Goal: Task Accomplishment & Management: Use online tool/utility

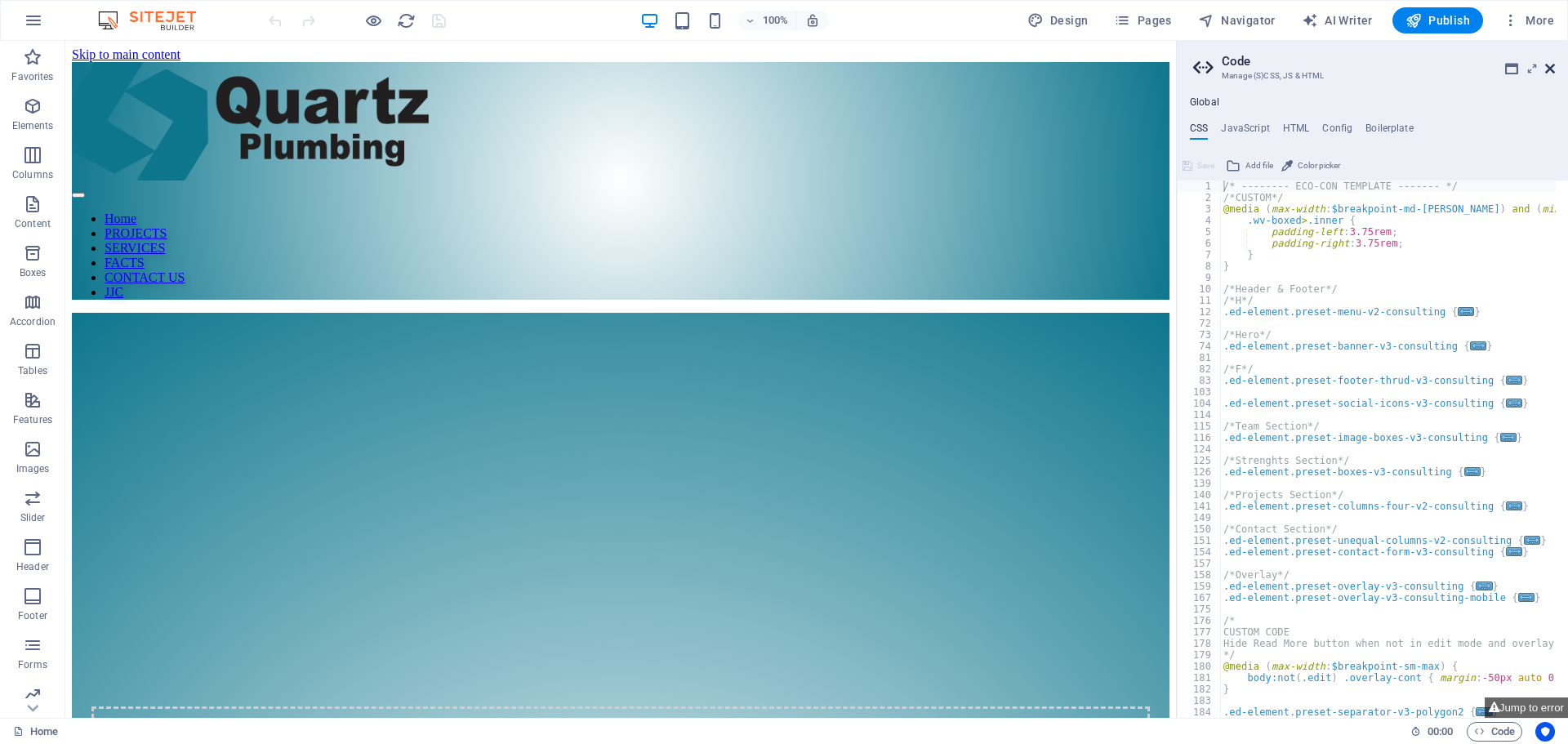
click at [1554, 64] on icon at bounding box center [1550, 68] width 10 height 13
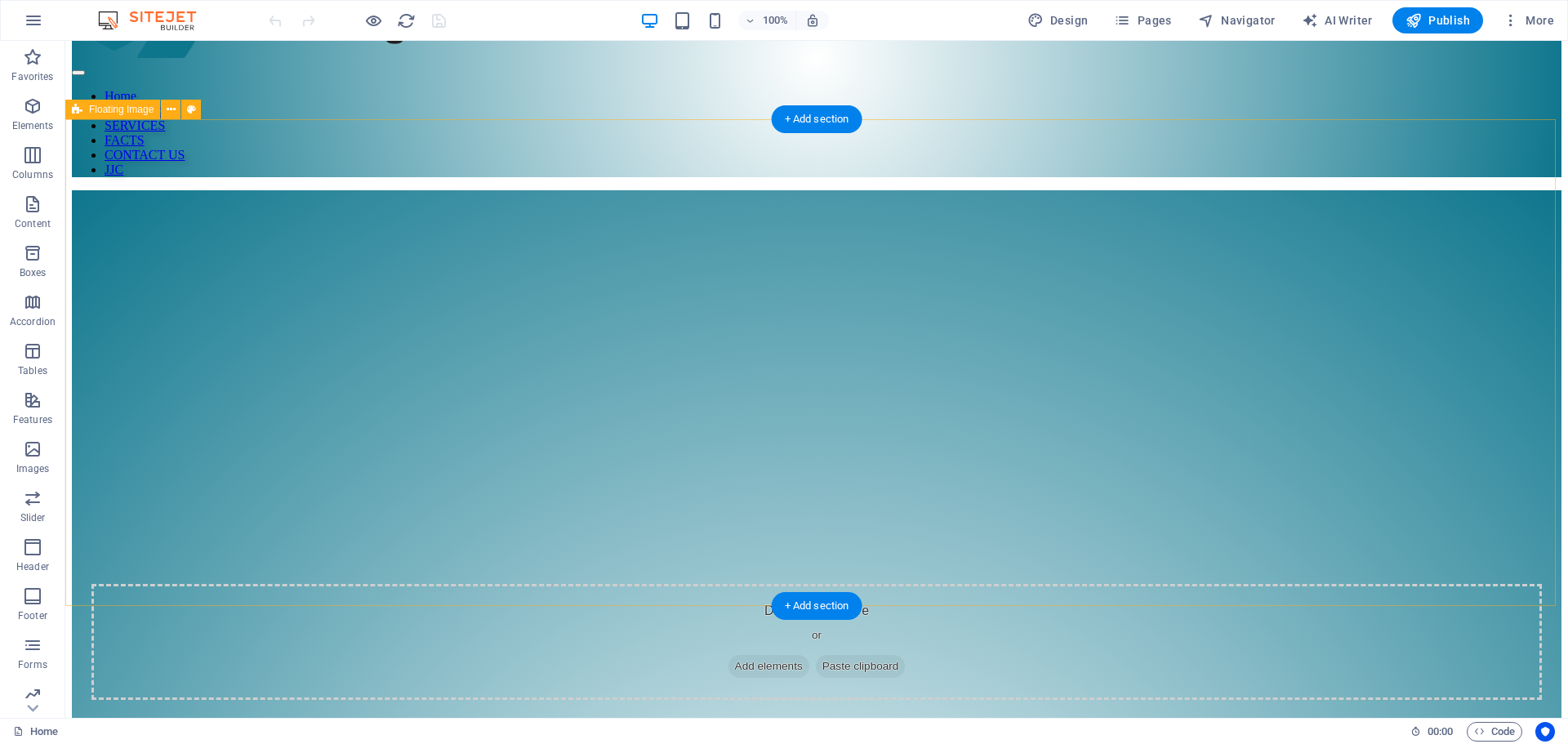
scroll to position [107, 0]
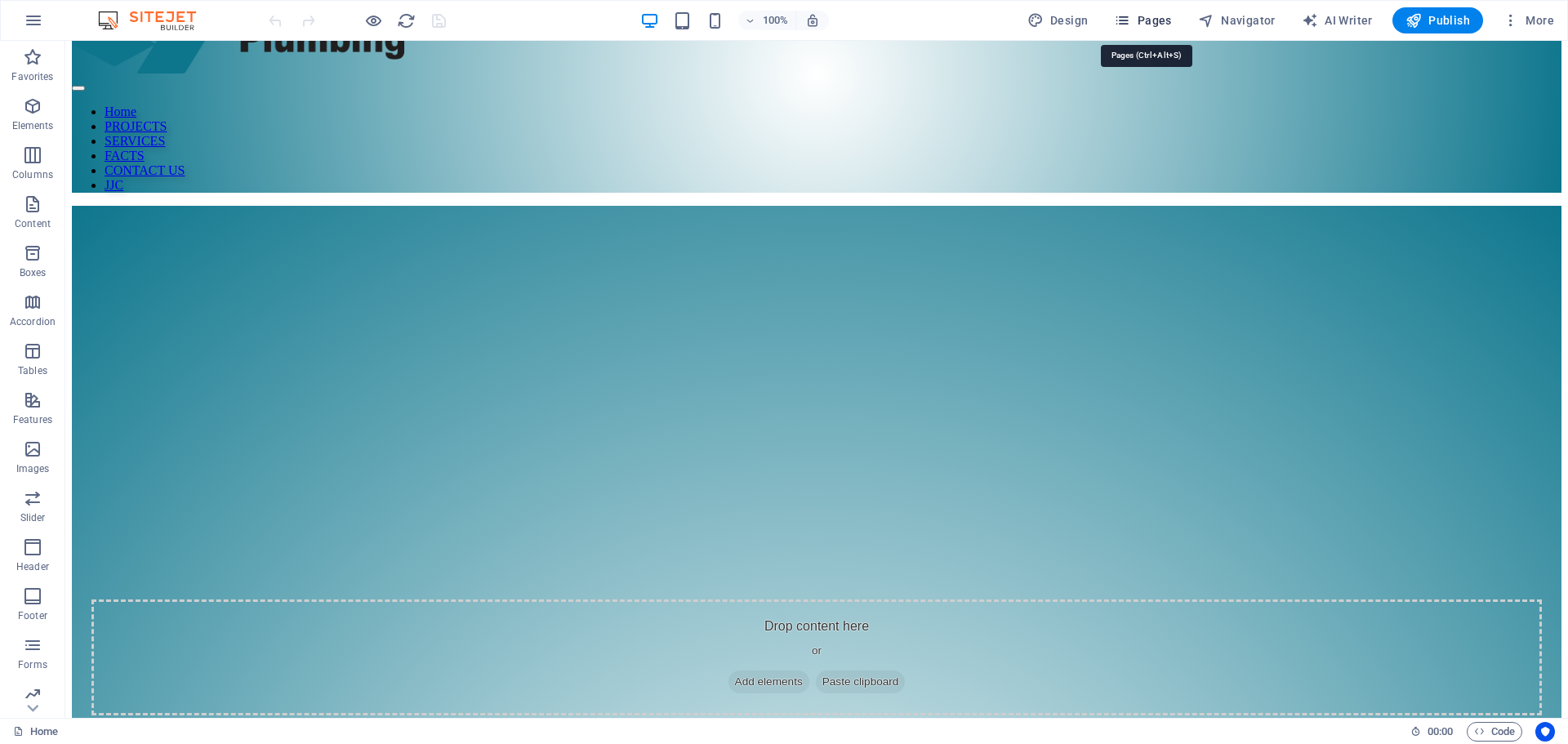
click at [1144, 19] on span "Pages" at bounding box center [1143, 20] width 57 height 17
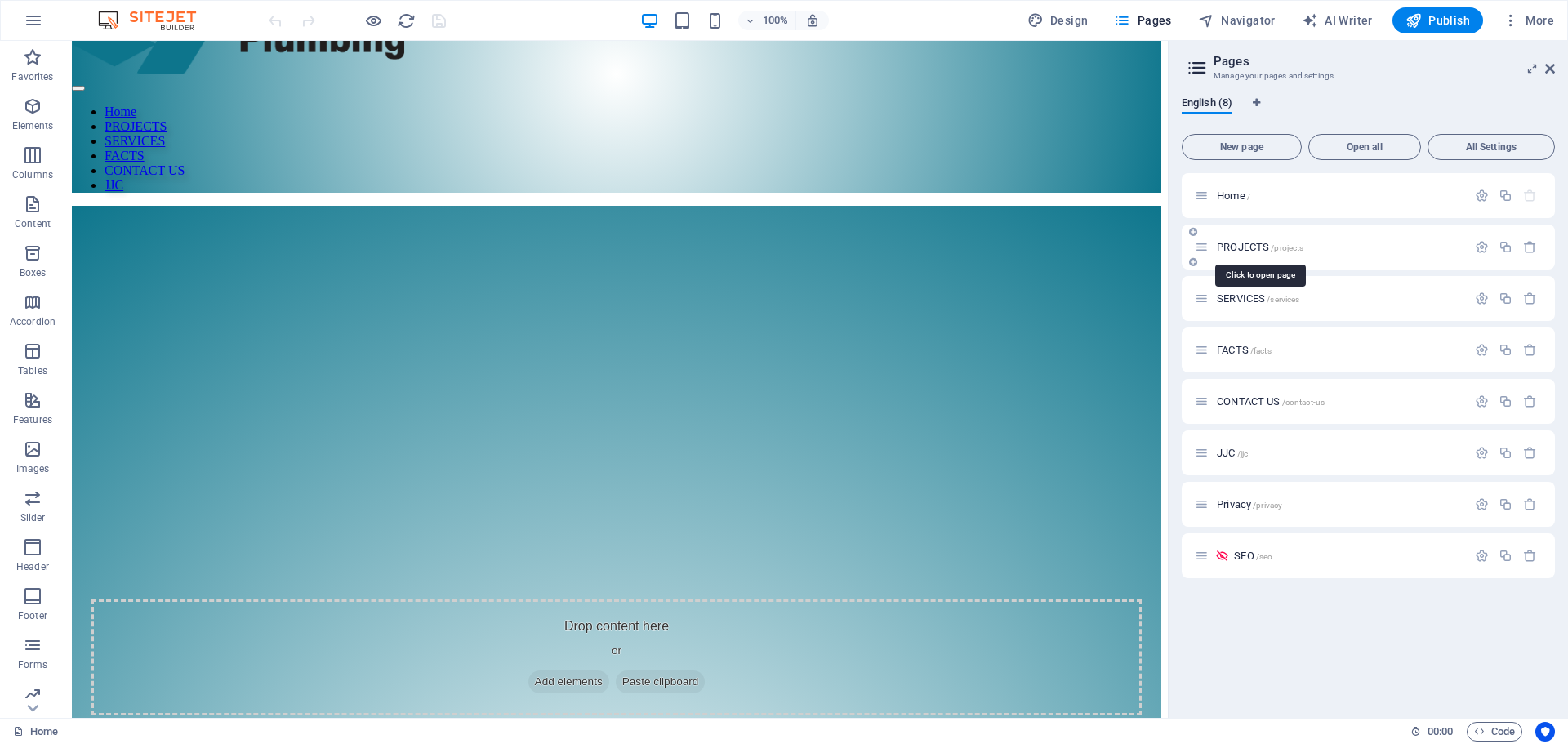
click at [1228, 246] on span "PROJECTS /projects" at bounding box center [1260, 247] width 86 height 12
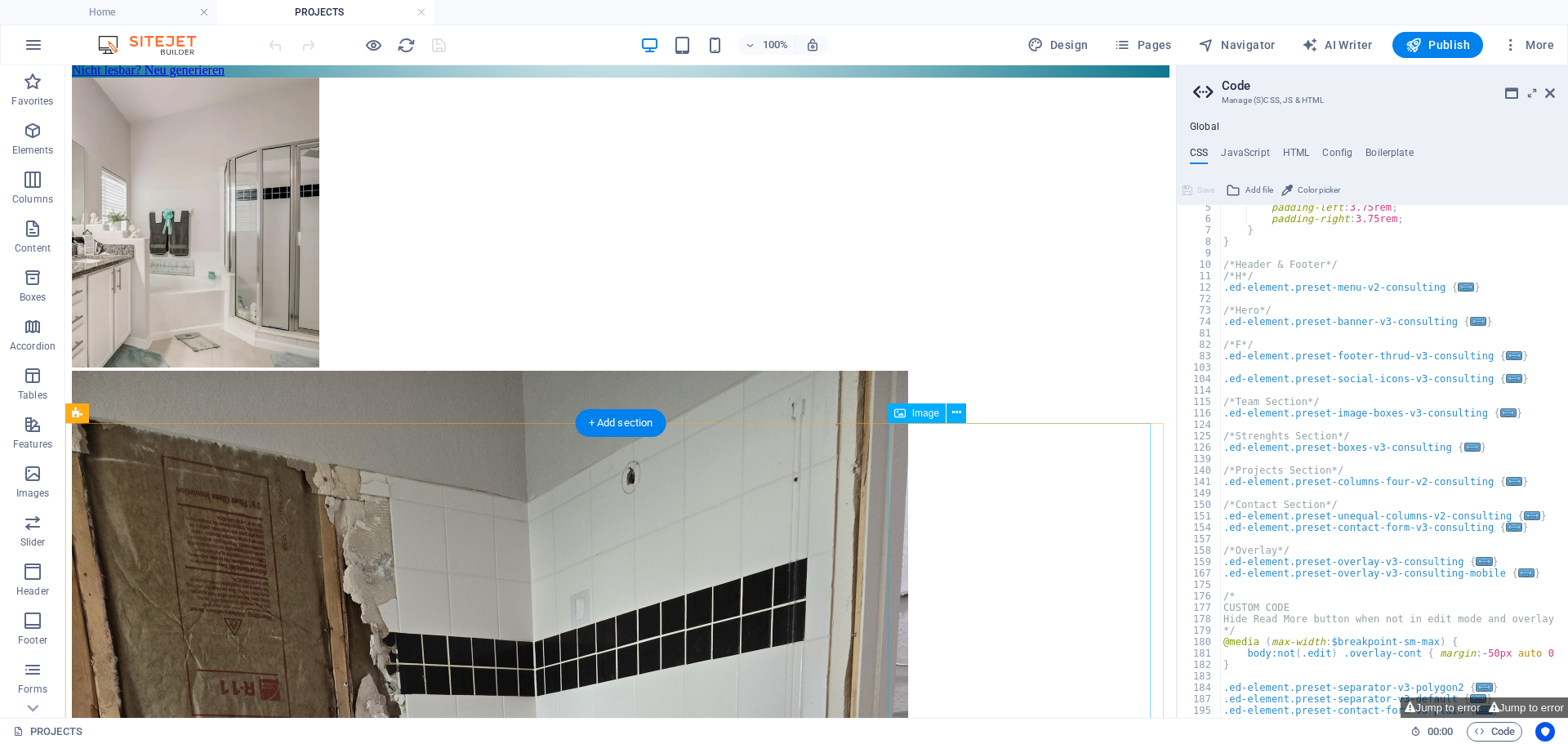
scroll to position [714, 0]
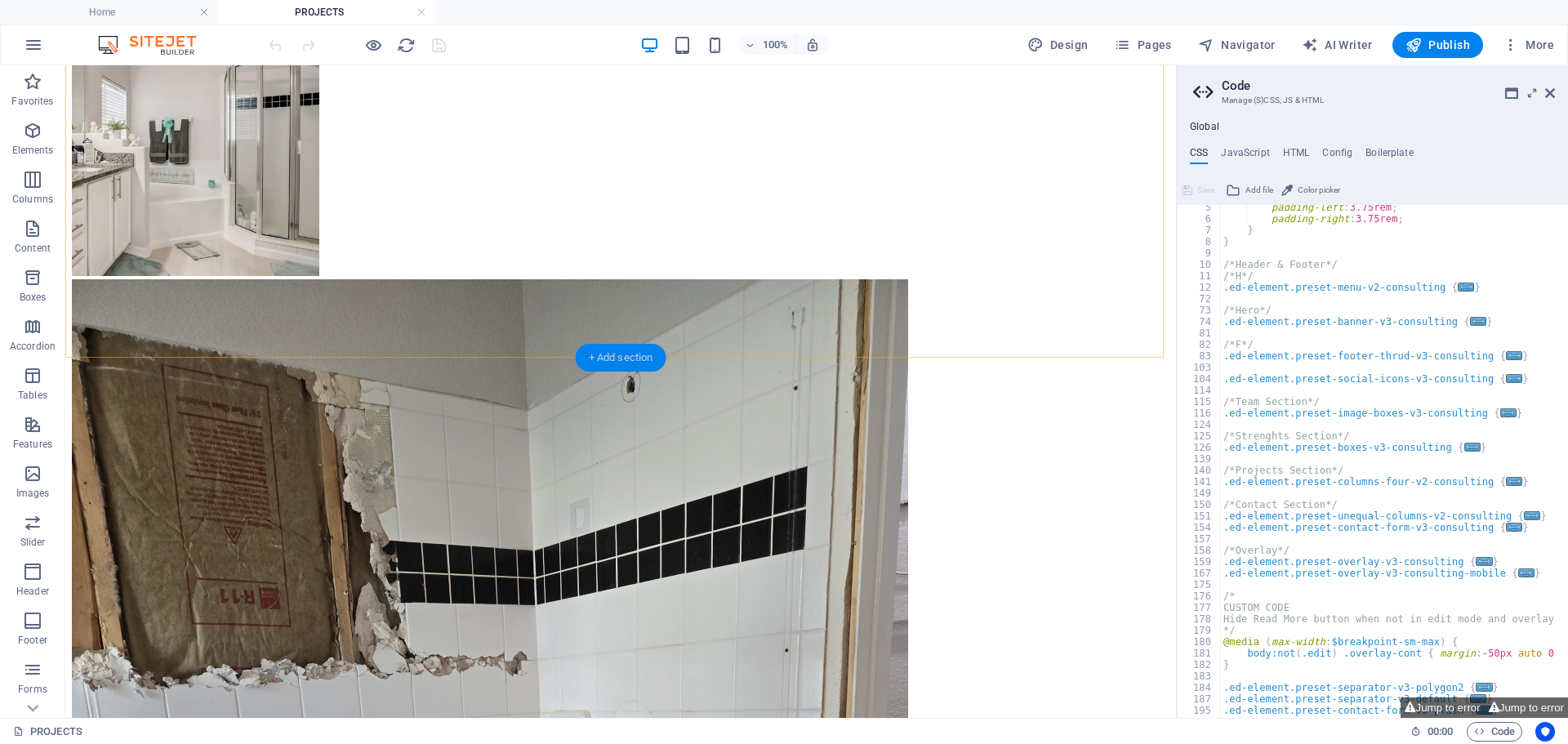
click at [609, 353] on div "+ Add section" at bounding box center [620, 358] width 90 height 27
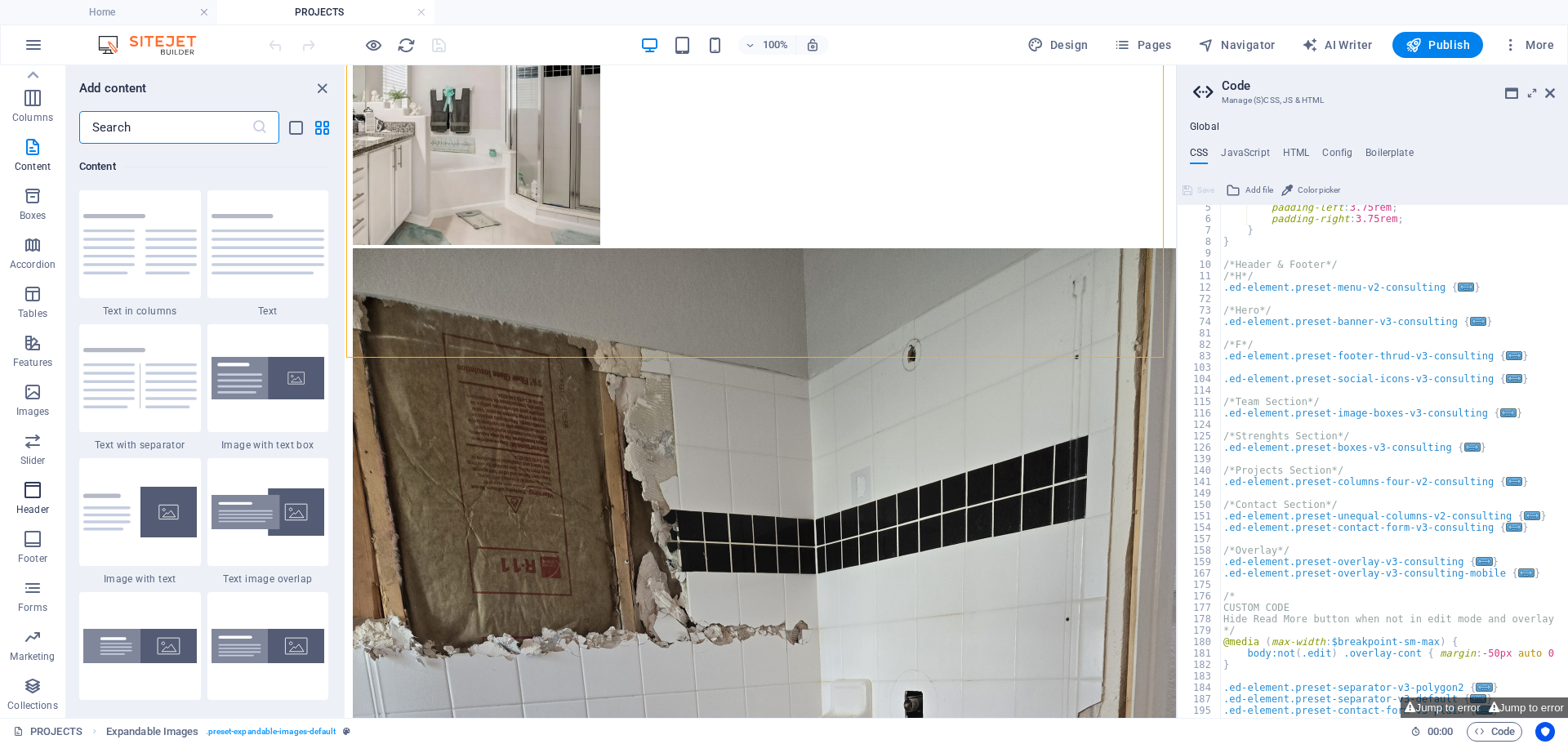
scroll to position [82, 0]
click at [183, 125] on input "text" at bounding box center [166, 126] width 172 height 32
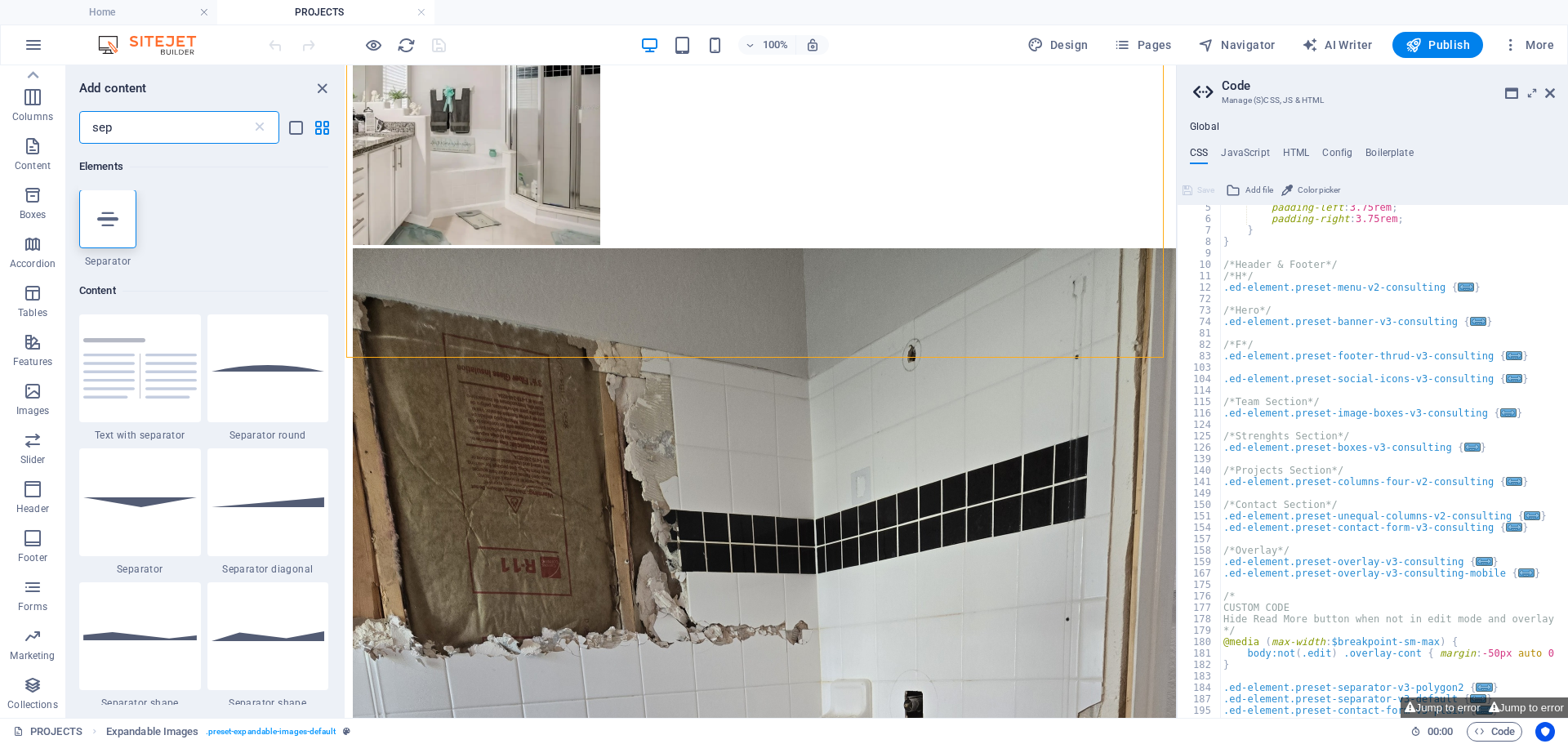
scroll to position [0, 0]
type input "sep"
click at [105, 215] on icon at bounding box center [108, 220] width 22 height 22
select select "%"
select select "px"
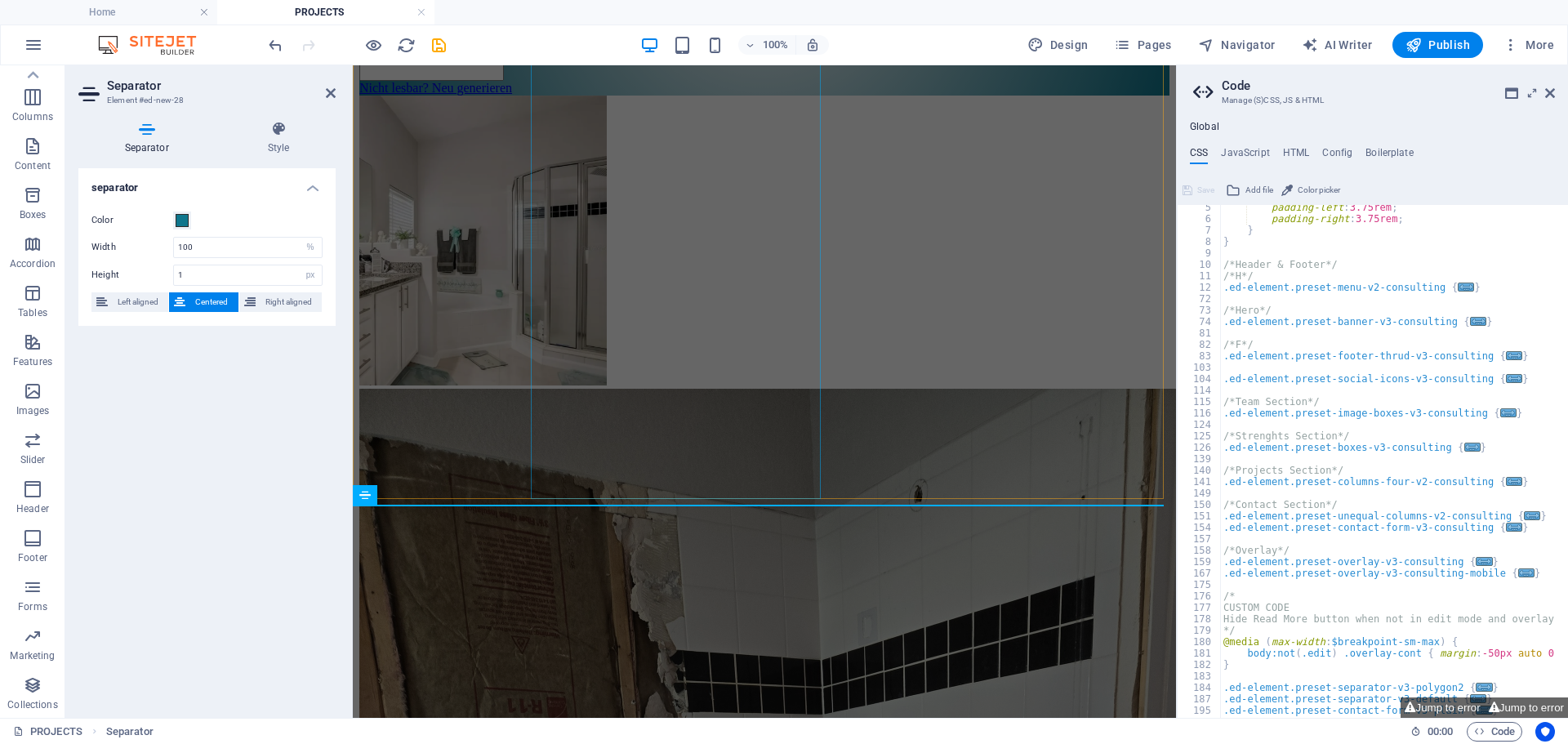
scroll to position [654, 0]
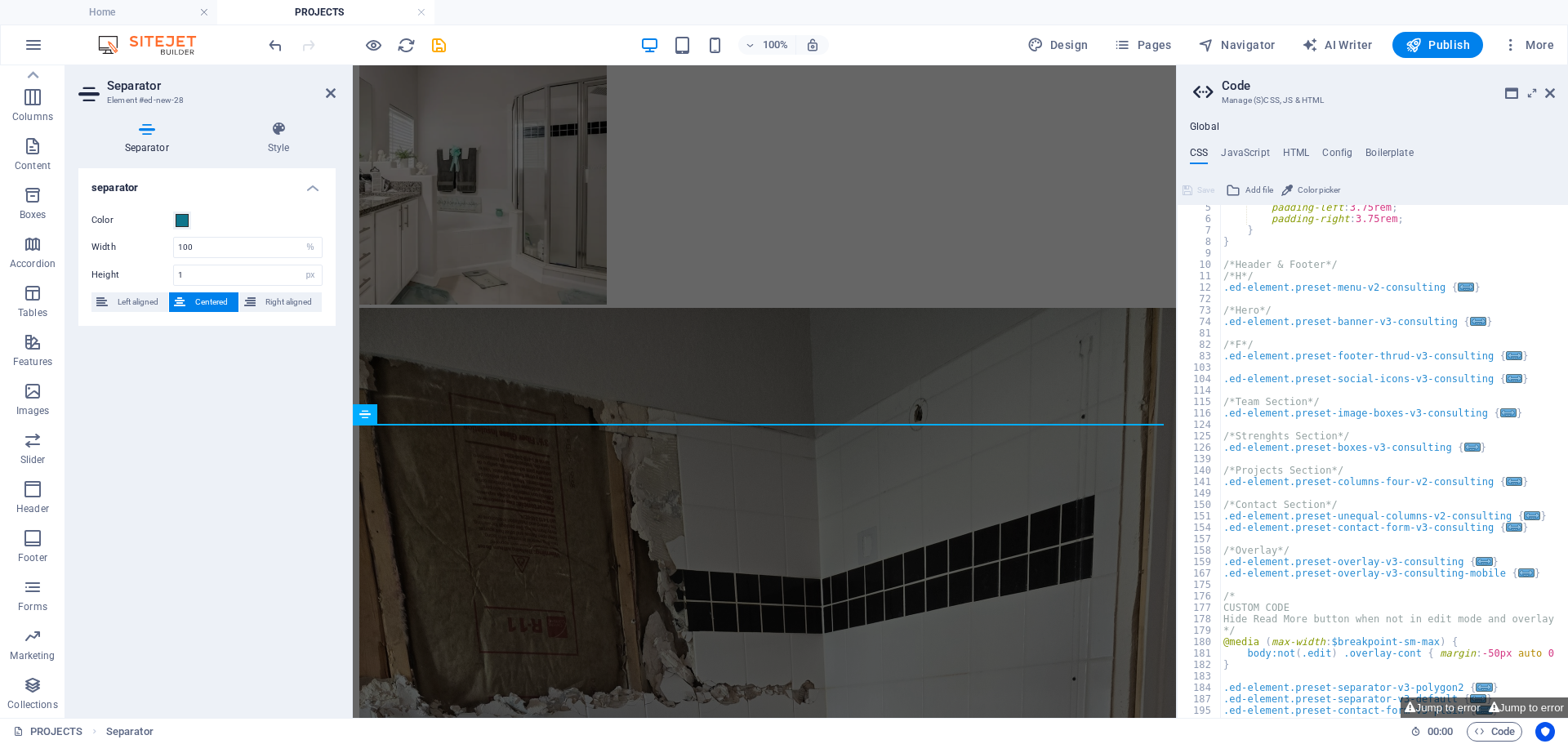
click at [273, 545] on div "separator Color Width 100 px rem % vh vw Height 1 px rem vh vw Left aligned Cen…" at bounding box center [207, 436] width 257 height 536
click at [282, 137] on h4 "Style" at bounding box center [278, 137] width 115 height 34
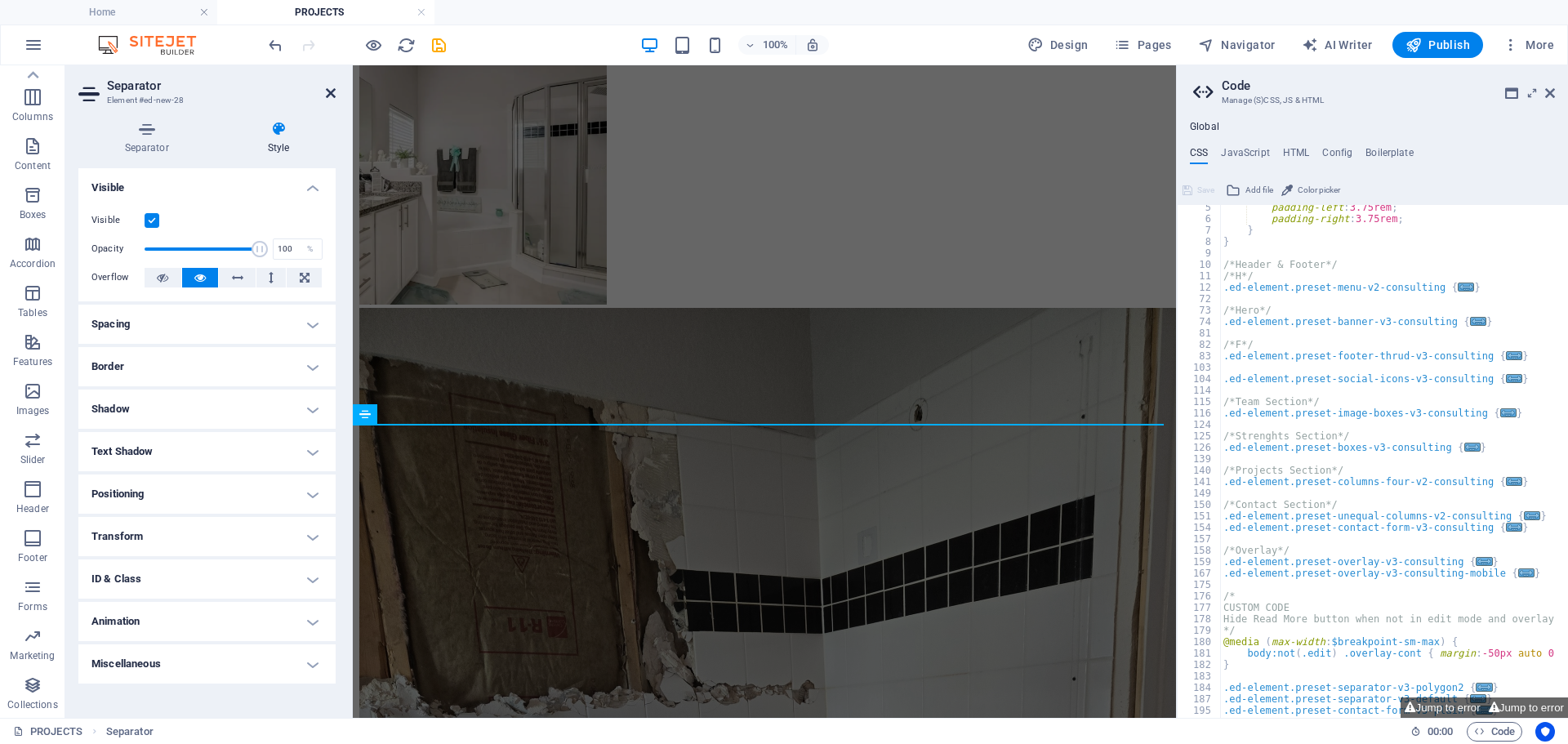
click at [334, 94] on icon at bounding box center [330, 92] width 10 height 13
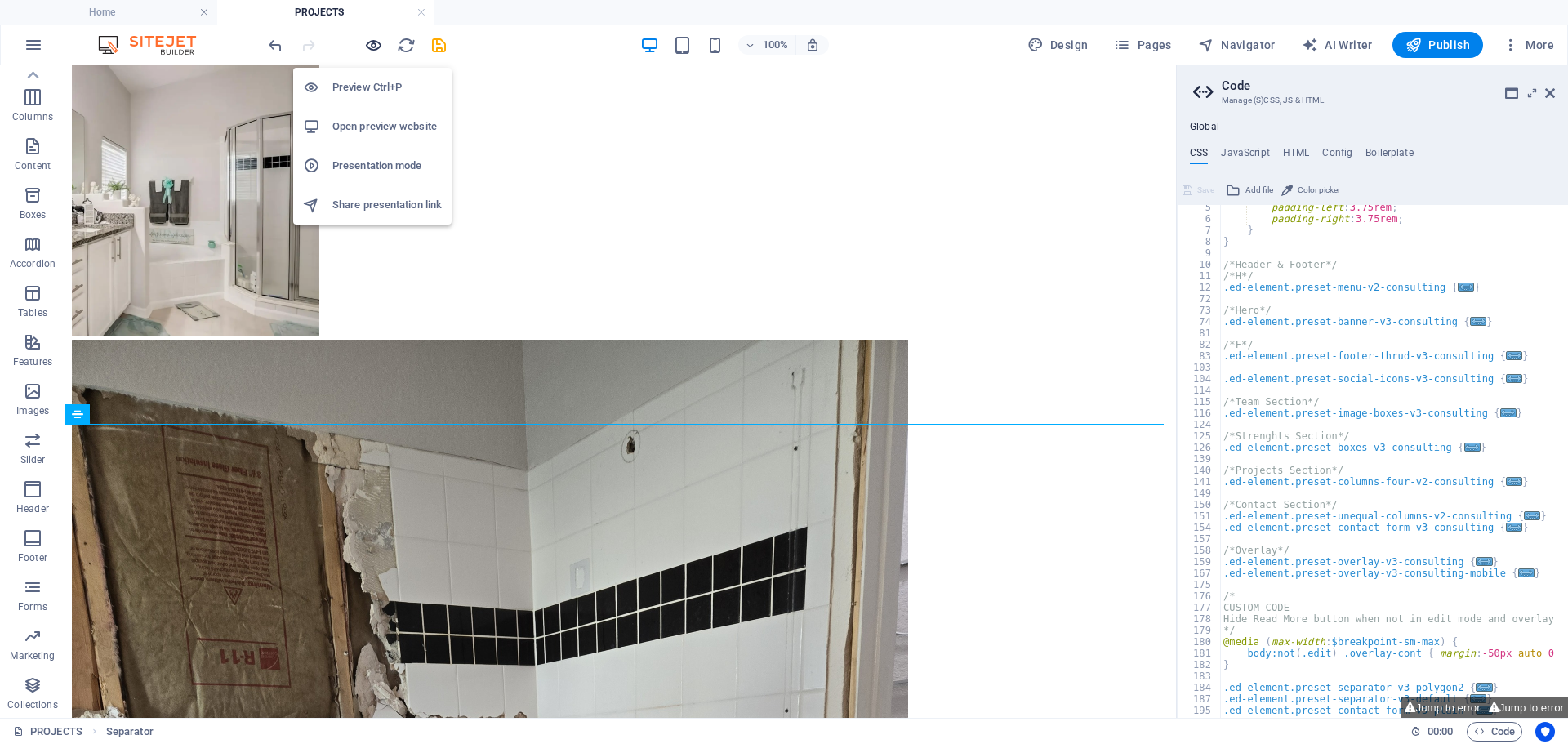
click at [375, 45] on icon "button" at bounding box center [373, 45] width 19 height 19
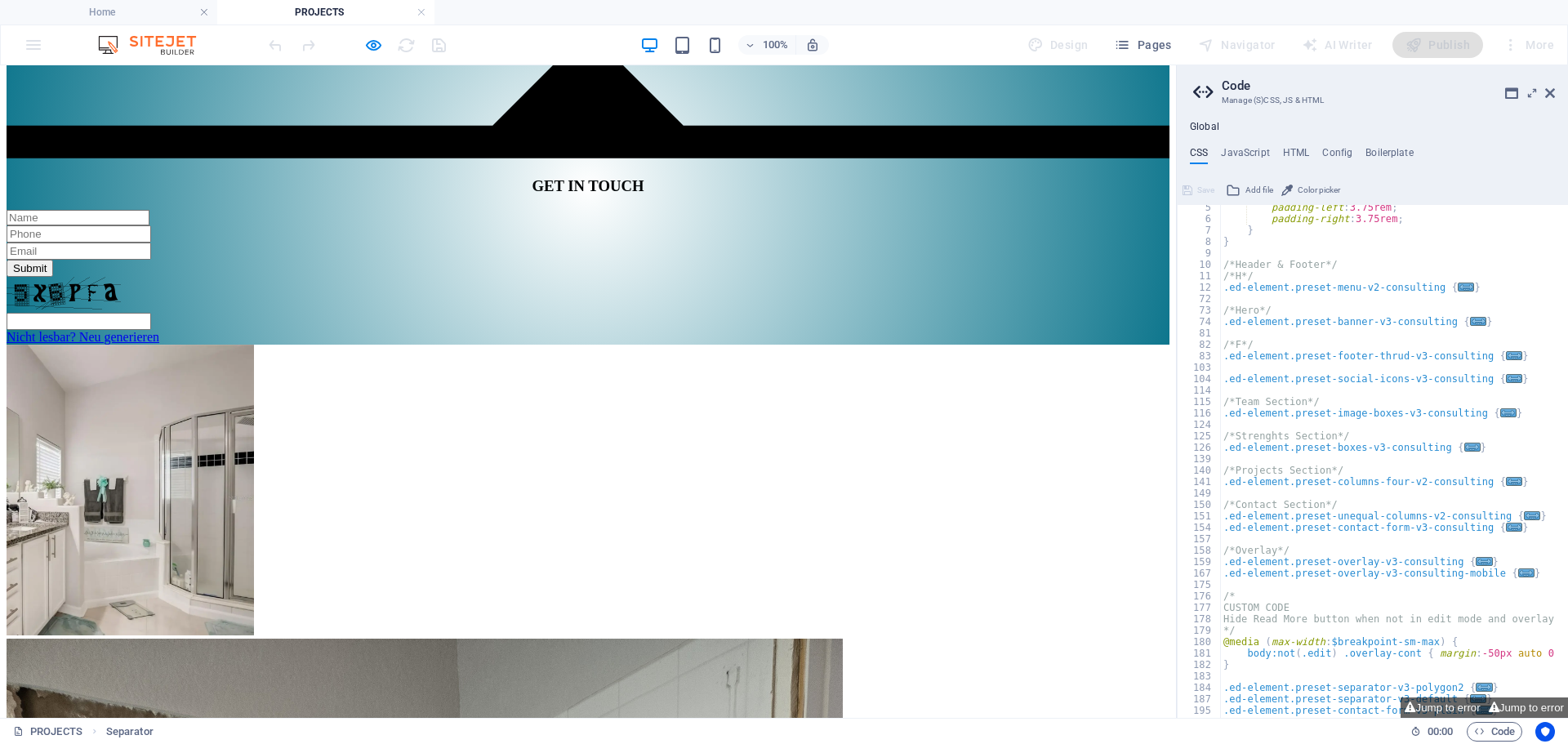
scroll to position [360, 0]
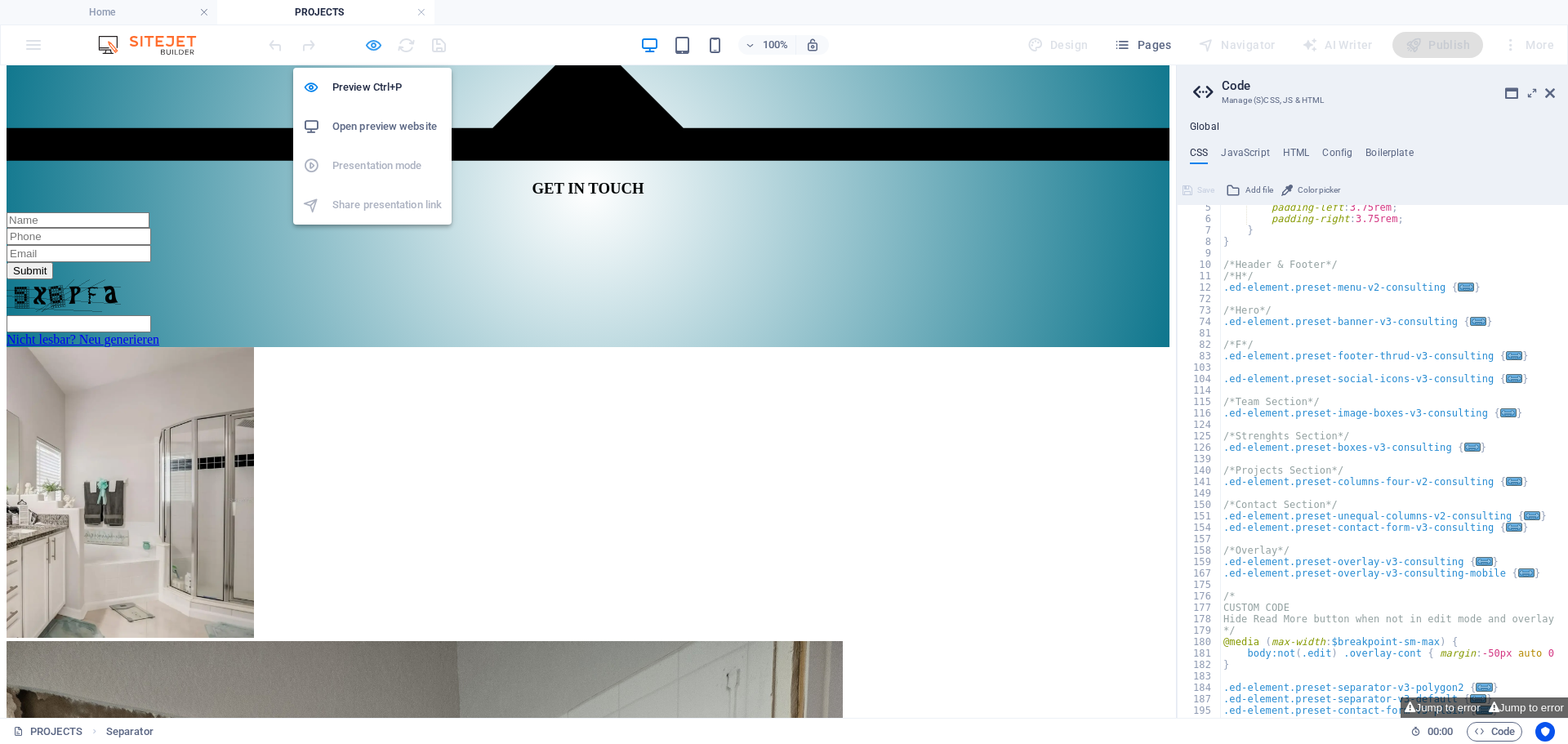
click at [374, 47] on icon "button" at bounding box center [373, 45] width 19 height 19
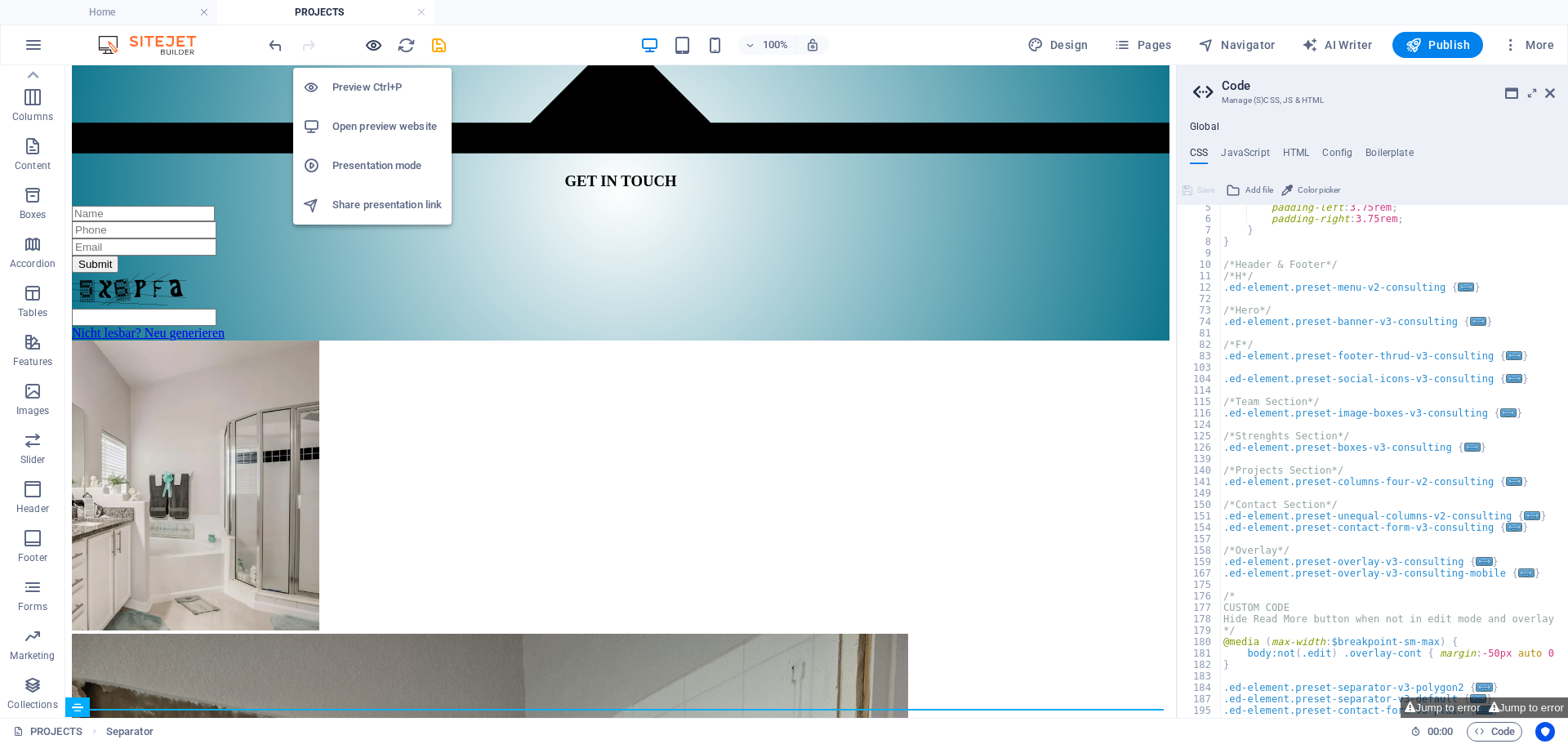
scroll to position [686, 0]
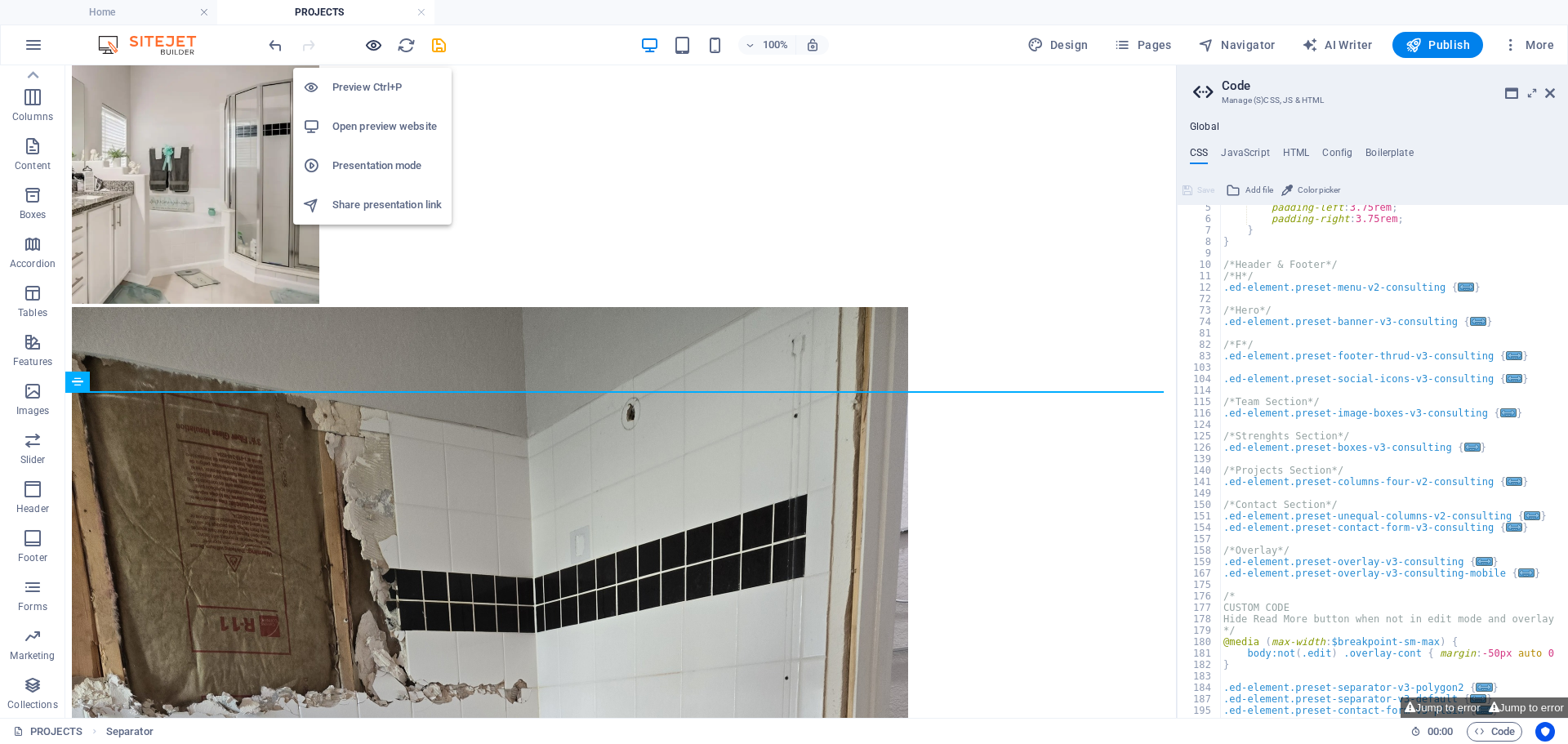
click at [375, 54] on icon "button" at bounding box center [373, 45] width 19 height 19
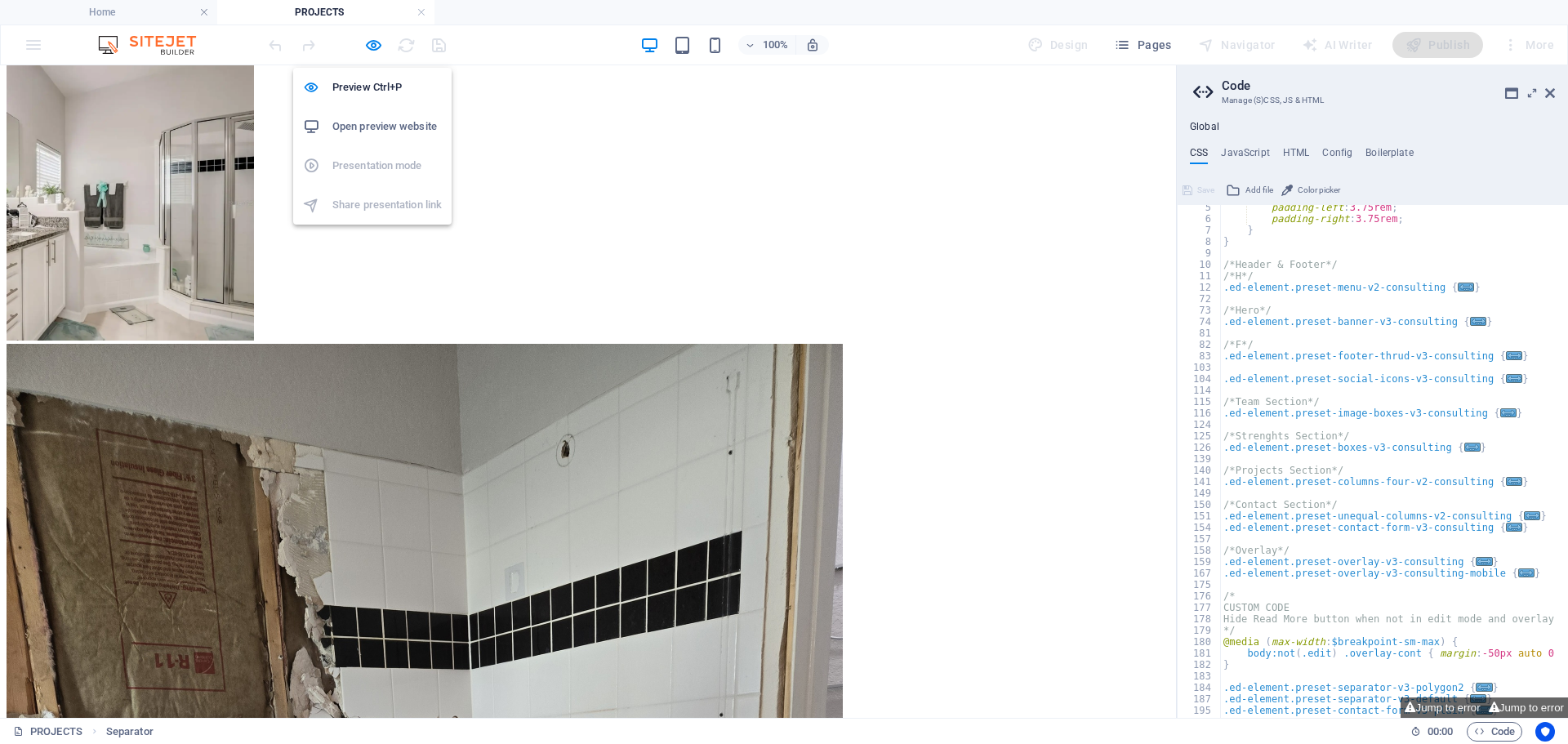
scroll to position [637, 0]
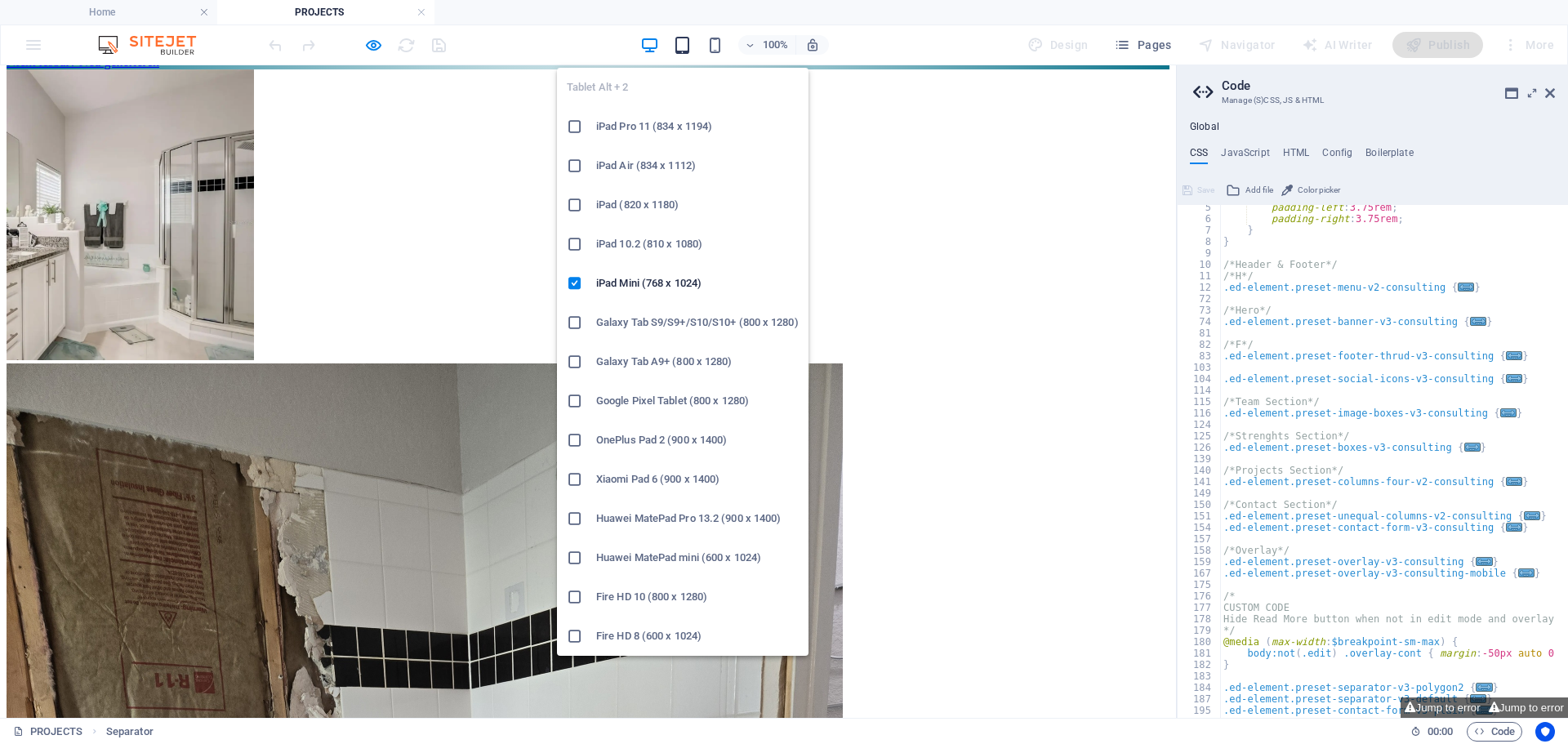
click at [683, 43] on icon "button" at bounding box center [682, 45] width 19 height 19
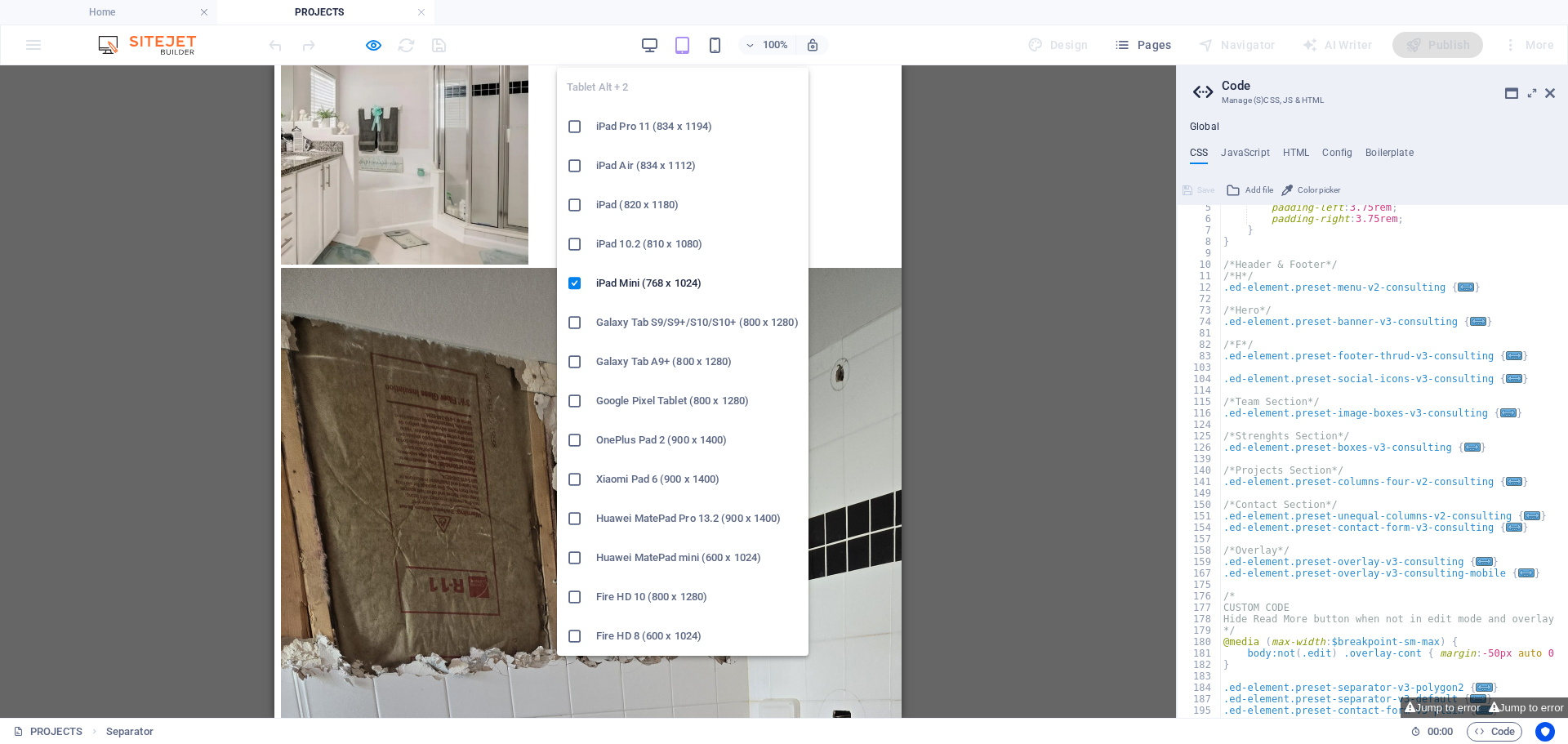
scroll to position [686, 0]
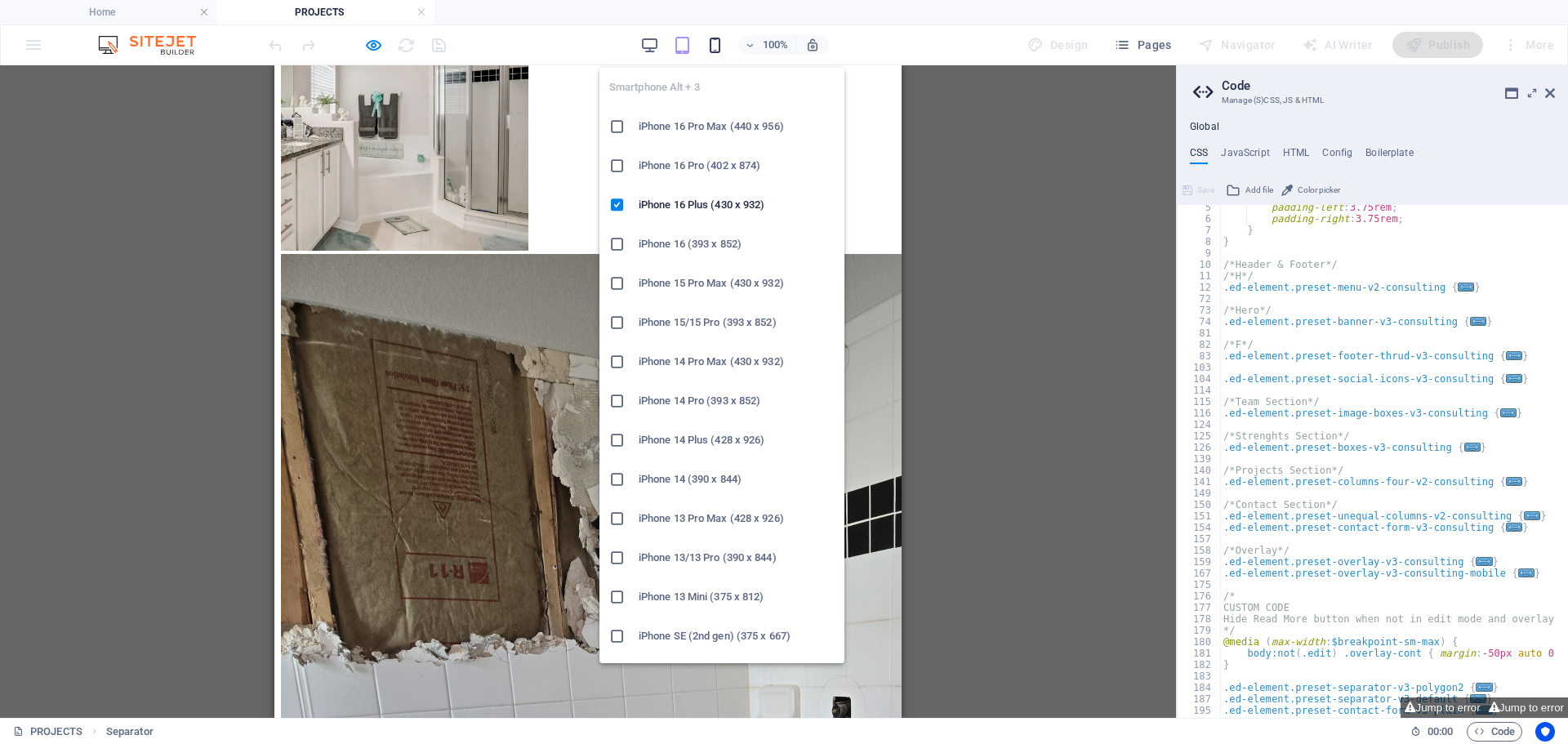
click at [720, 43] on icon "button" at bounding box center [714, 45] width 19 height 19
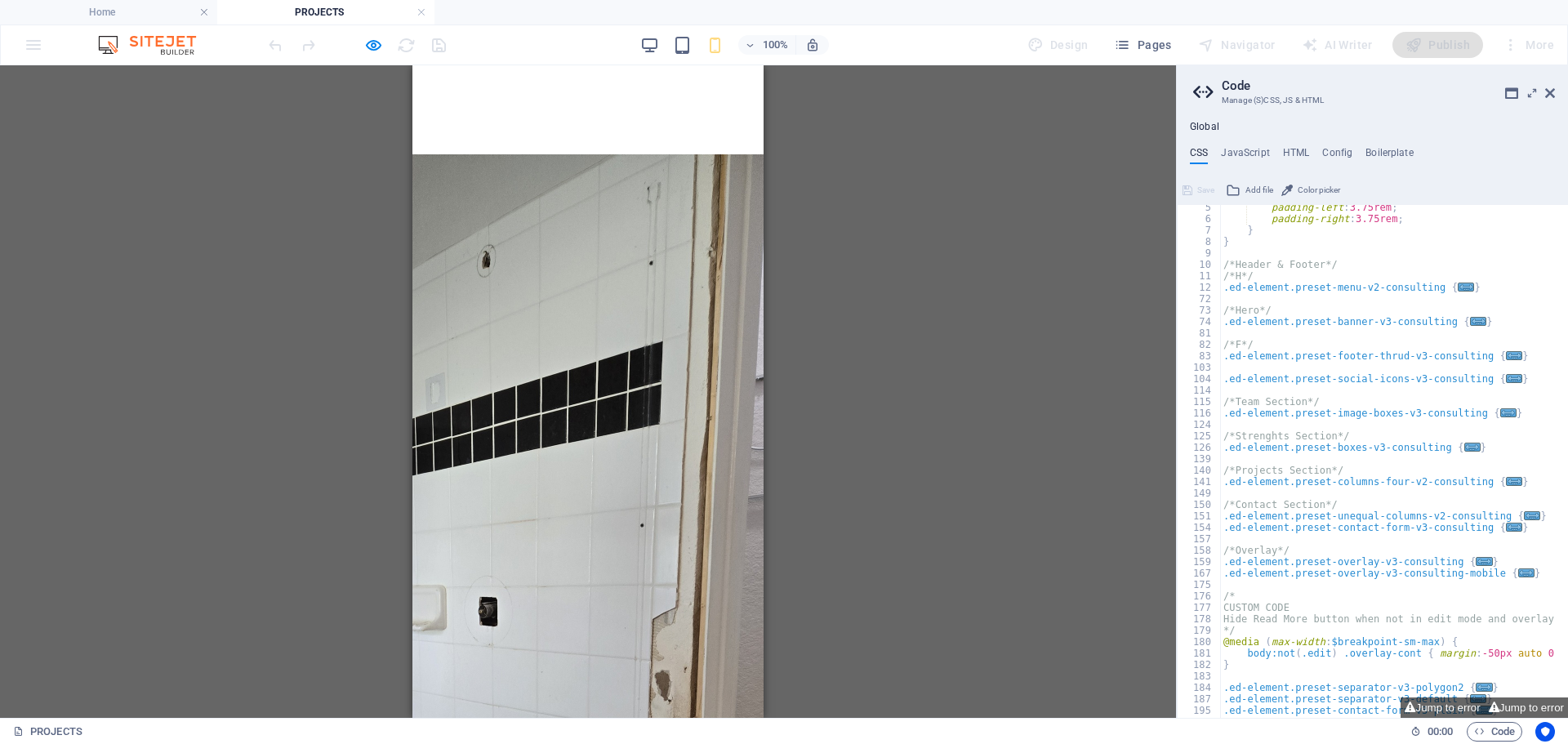
scroll to position [745, 2795]
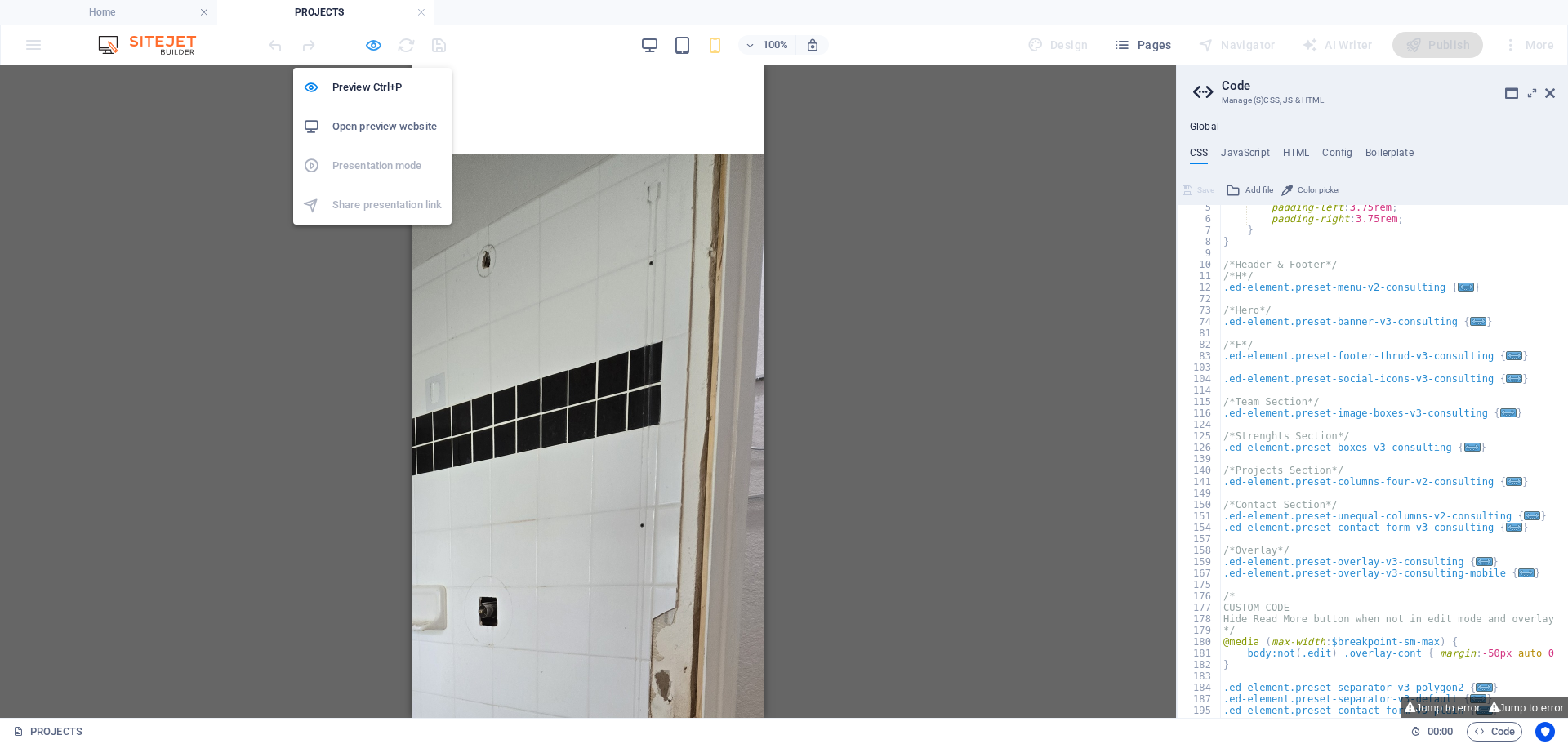
click at [375, 42] on icon "button" at bounding box center [373, 45] width 19 height 19
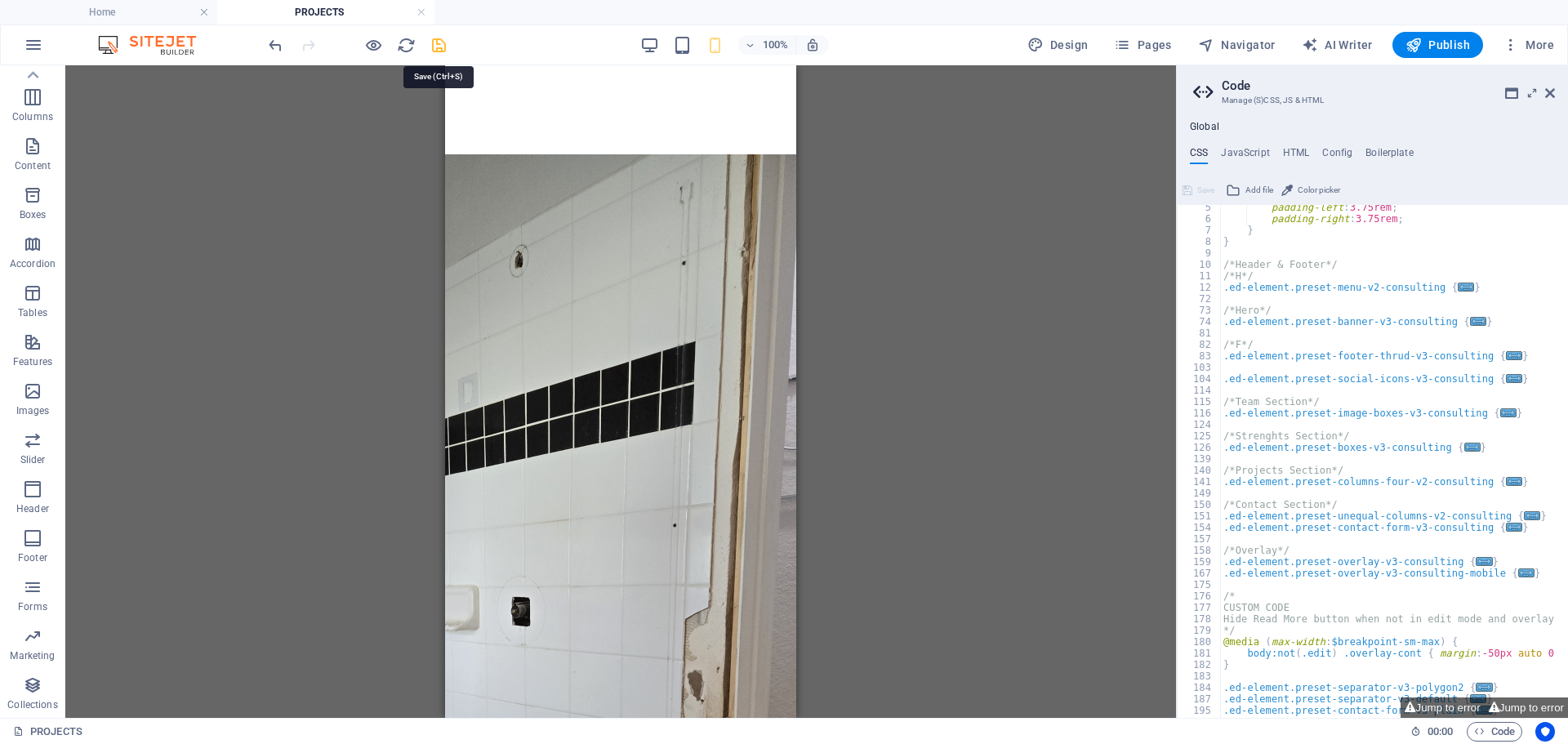
click at [445, 41] on icon "save" at bounding box center [438, 45] width 19 height 19
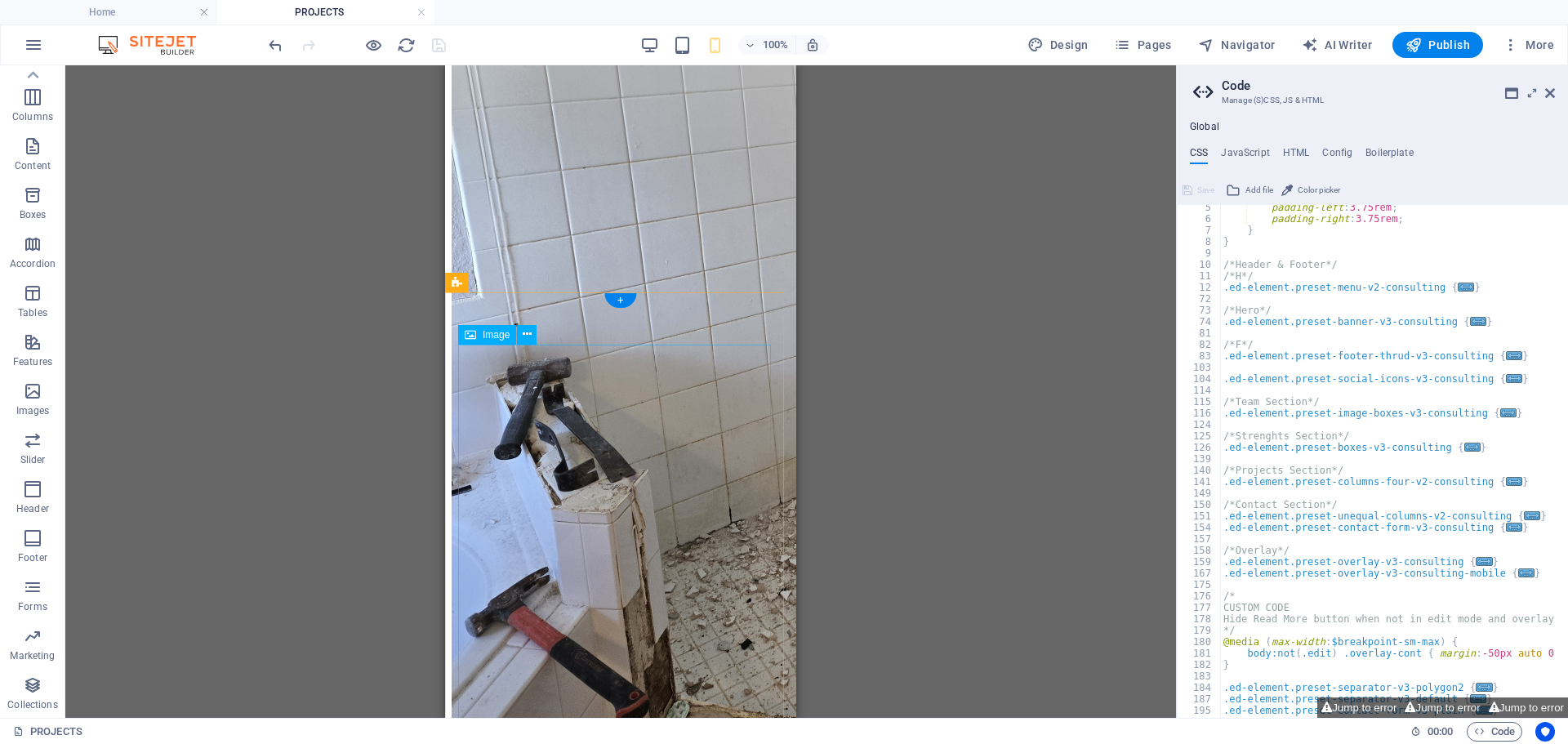
scroll to position [1316, 0]
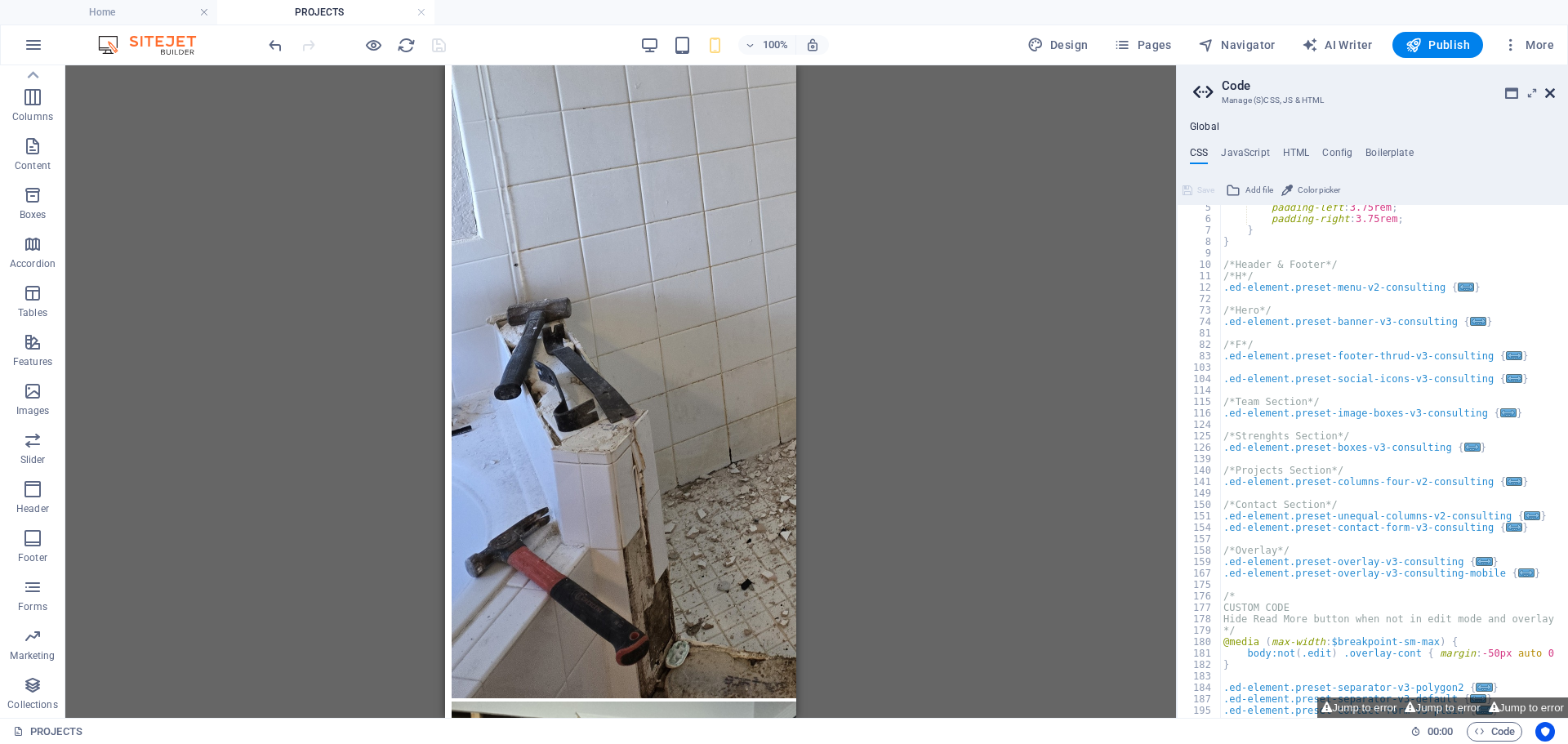
click at [1549, 95] on icon at bounding box center [1550, 92] width 10 height 13
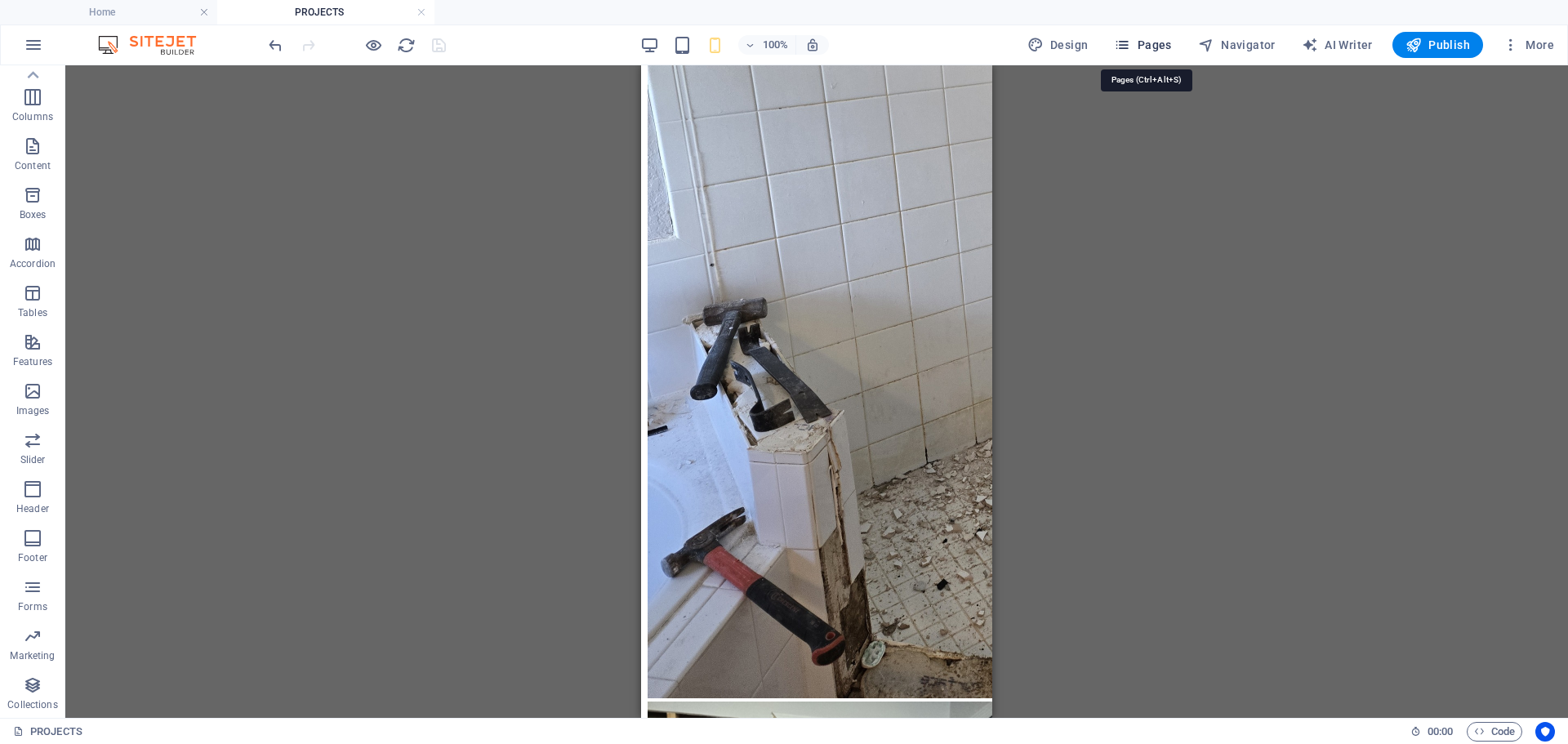
click at [1162, 43] on span "Pages" at bounding box center [1143, 44] width 57 height 17
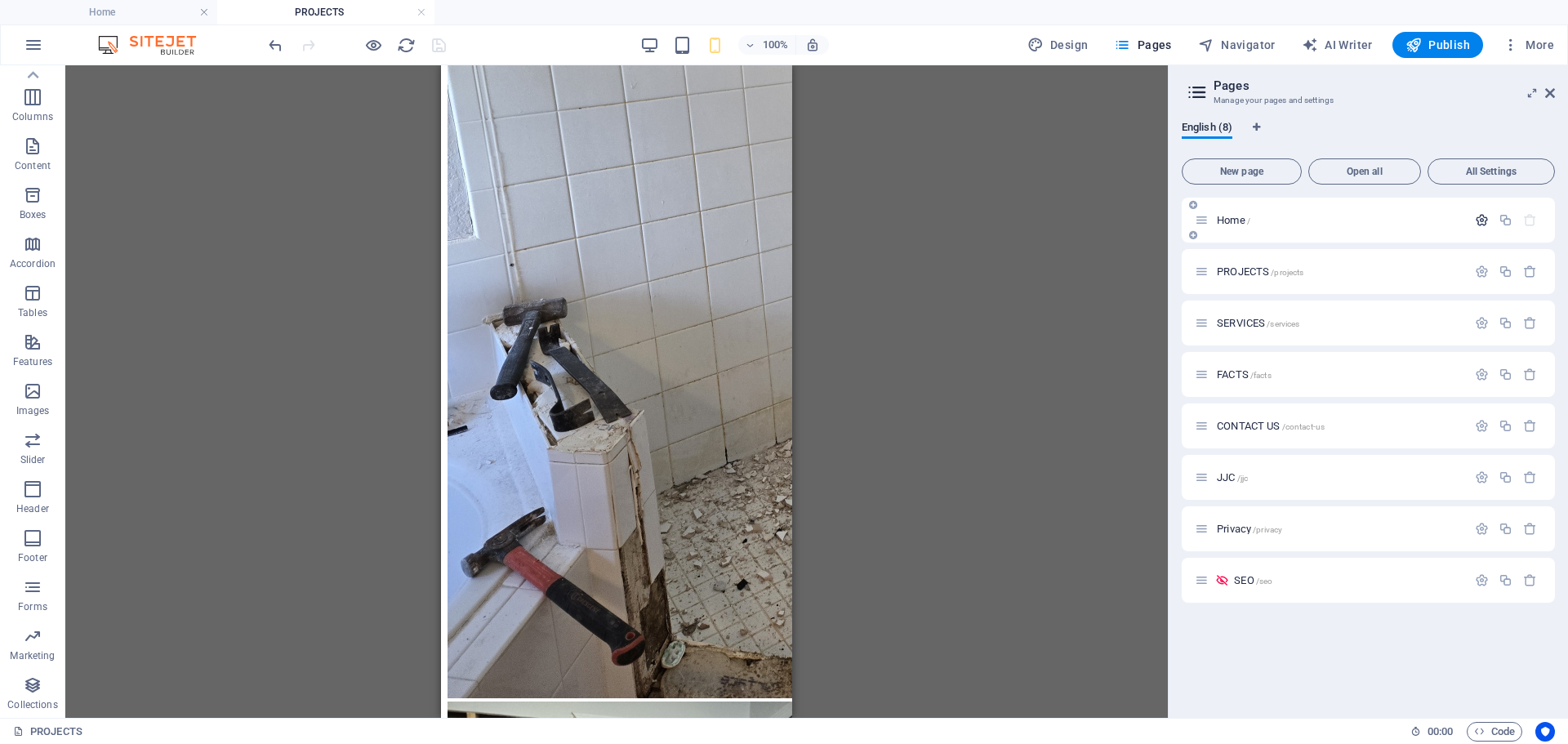
click at [1477, 215] on icon "button" at bounding box center [1482, 220] width 14 height 14
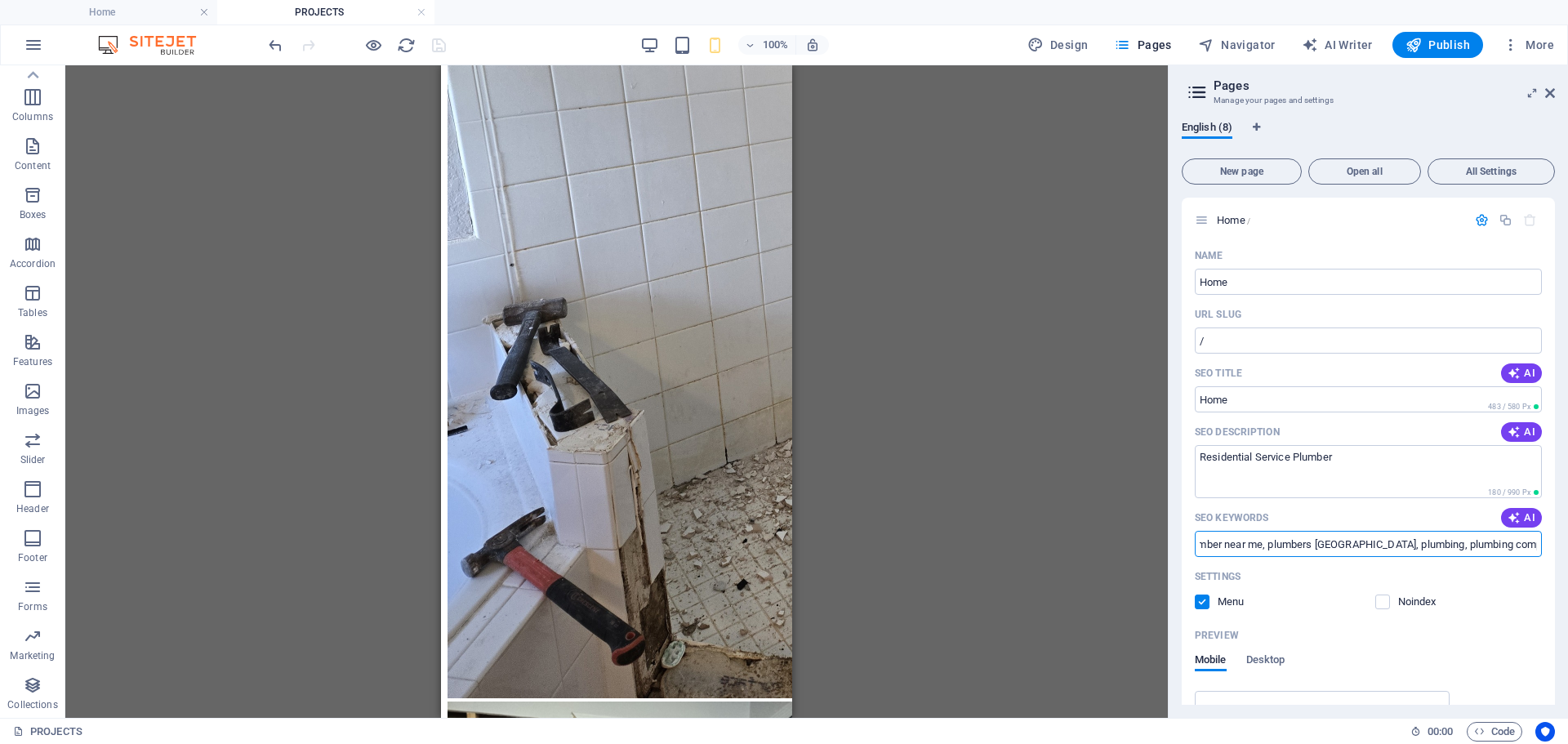
scroll to position [0, 745]
drag, startPoint x: 1329, startPoint y: 552, endPoint x: 1567, endPoint y: 548, distance: 238.0
click at [1567, 548] on div "English (8) New page Open all All Settings Home / Name Home ​ URL SLUG / ​ SEO …" at bounding box center [1367, 413] width 399 height 610
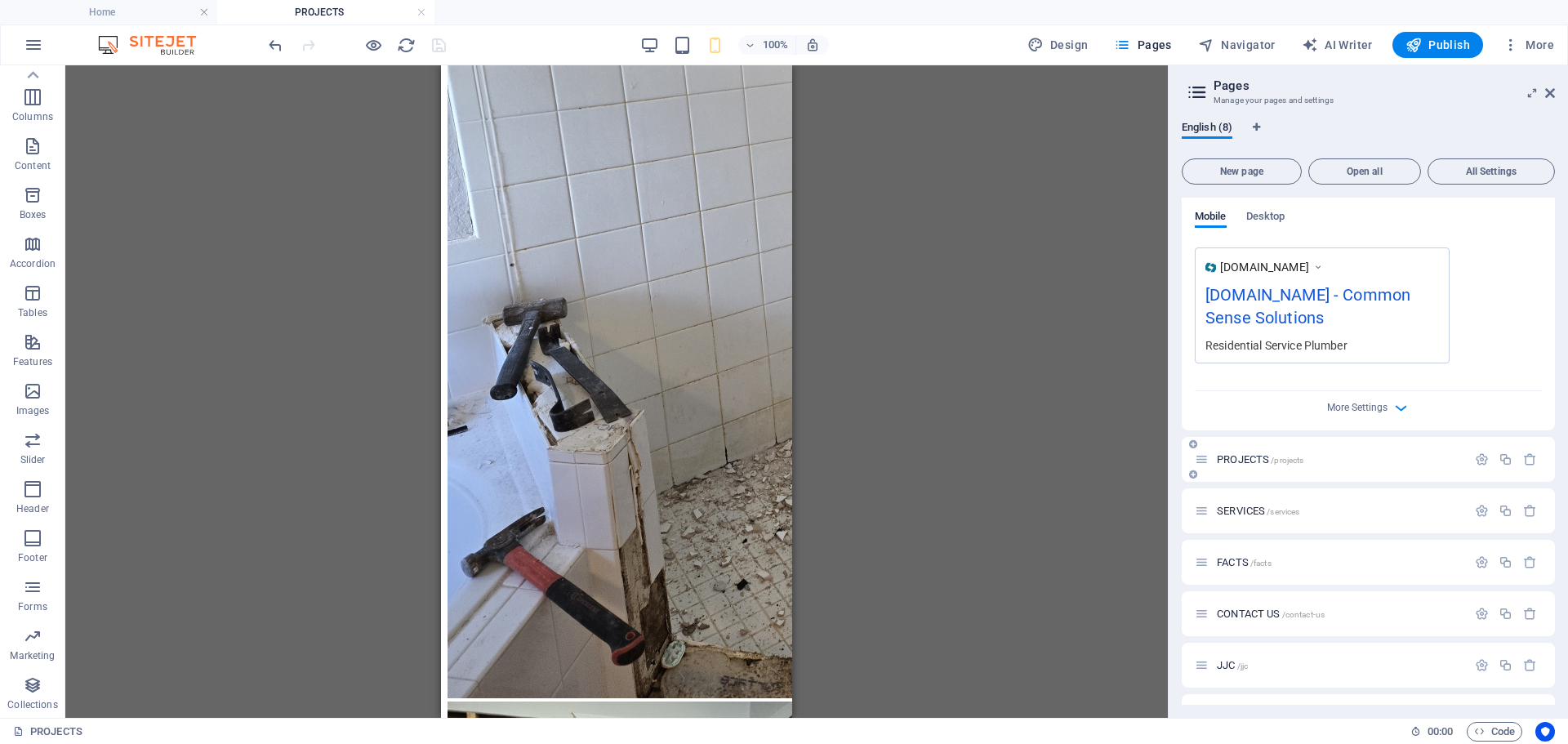
scroll to position [536, 0]
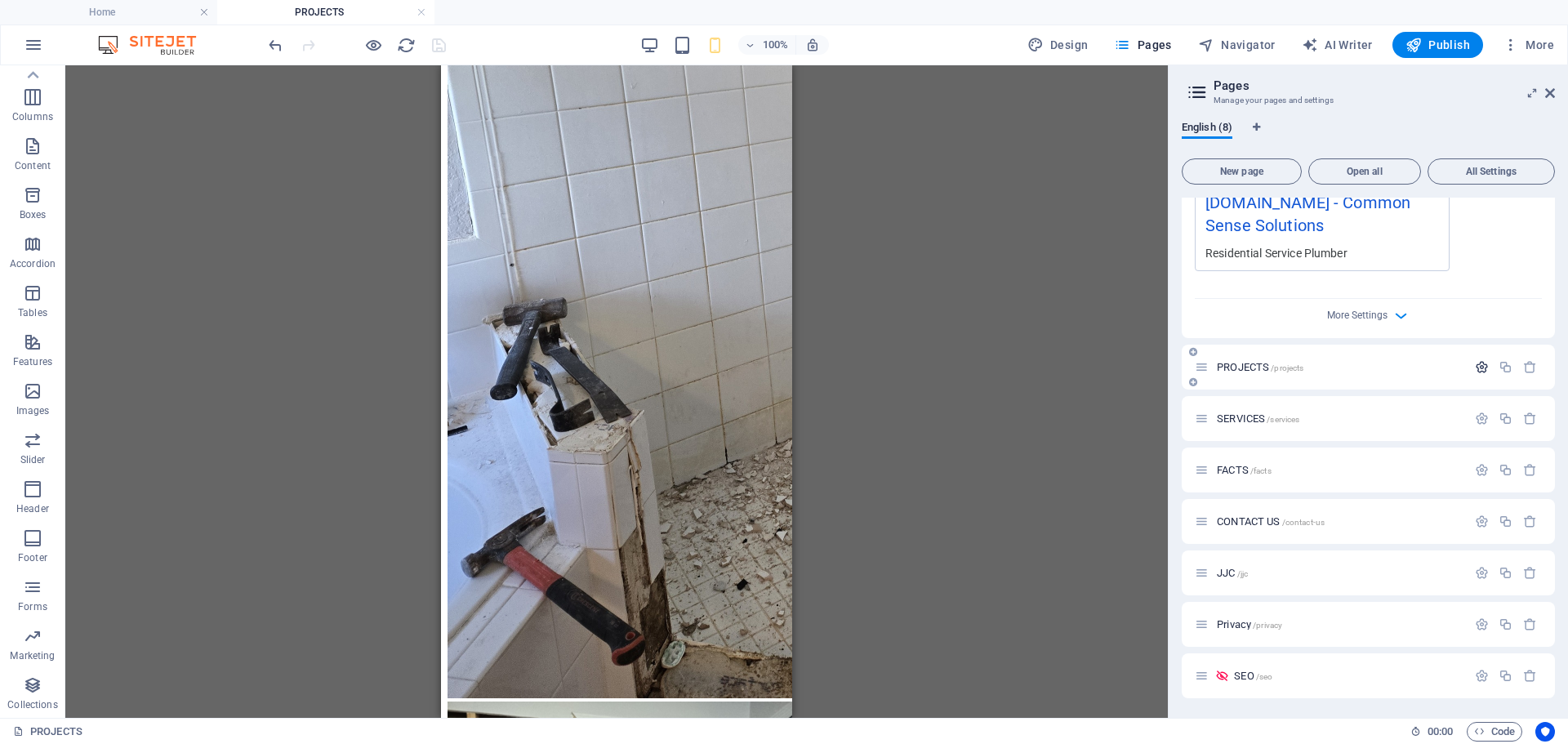
click at [1478, 369] on icon "button" at bounding box center [1482, 367] width 14 height 14
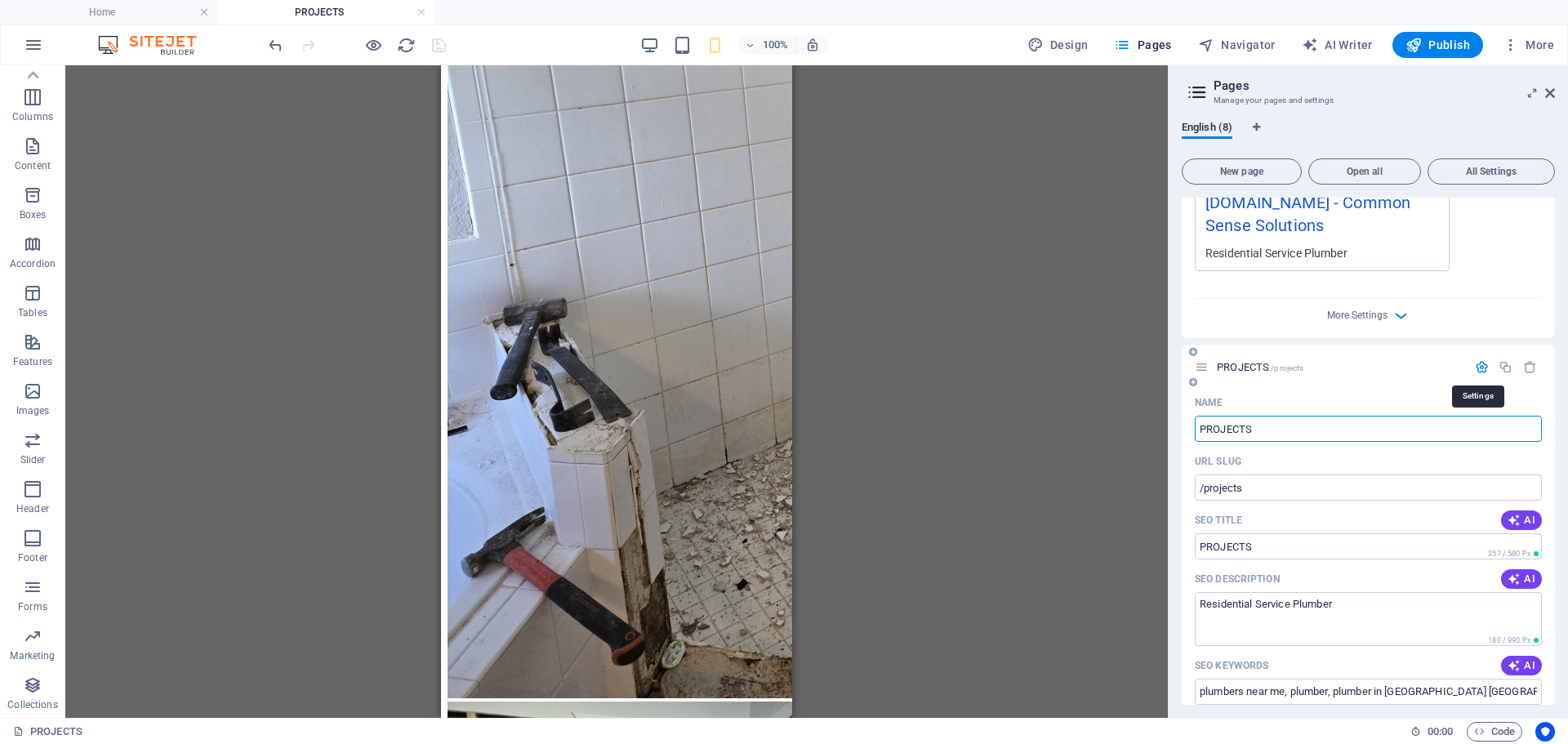
click at [1478, 369] on icon "button" at bounding box center [1482, 367] width 14 height 14
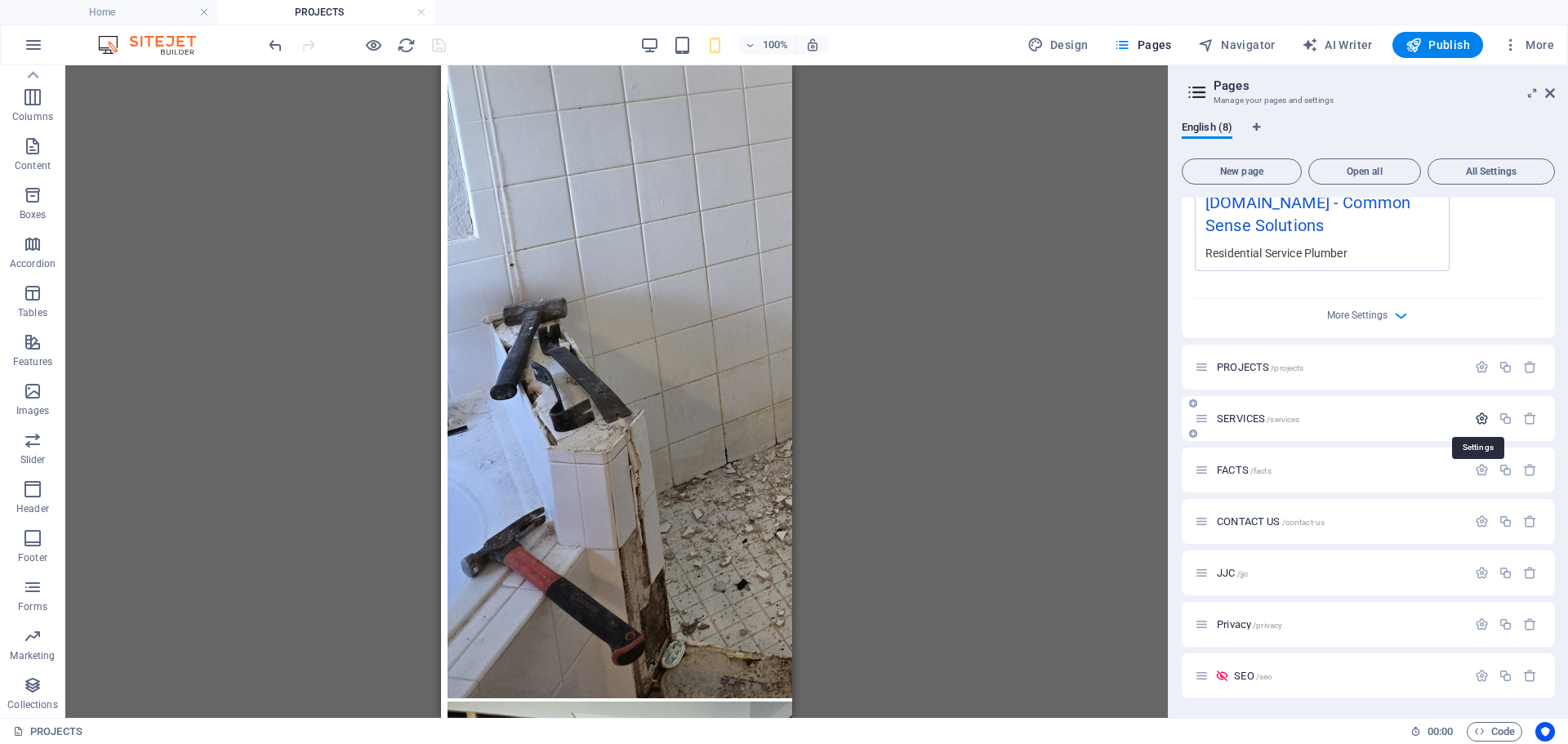
click at [1484, 418] on icon "button" at bounding box center [1482, 419] width 14 height 14
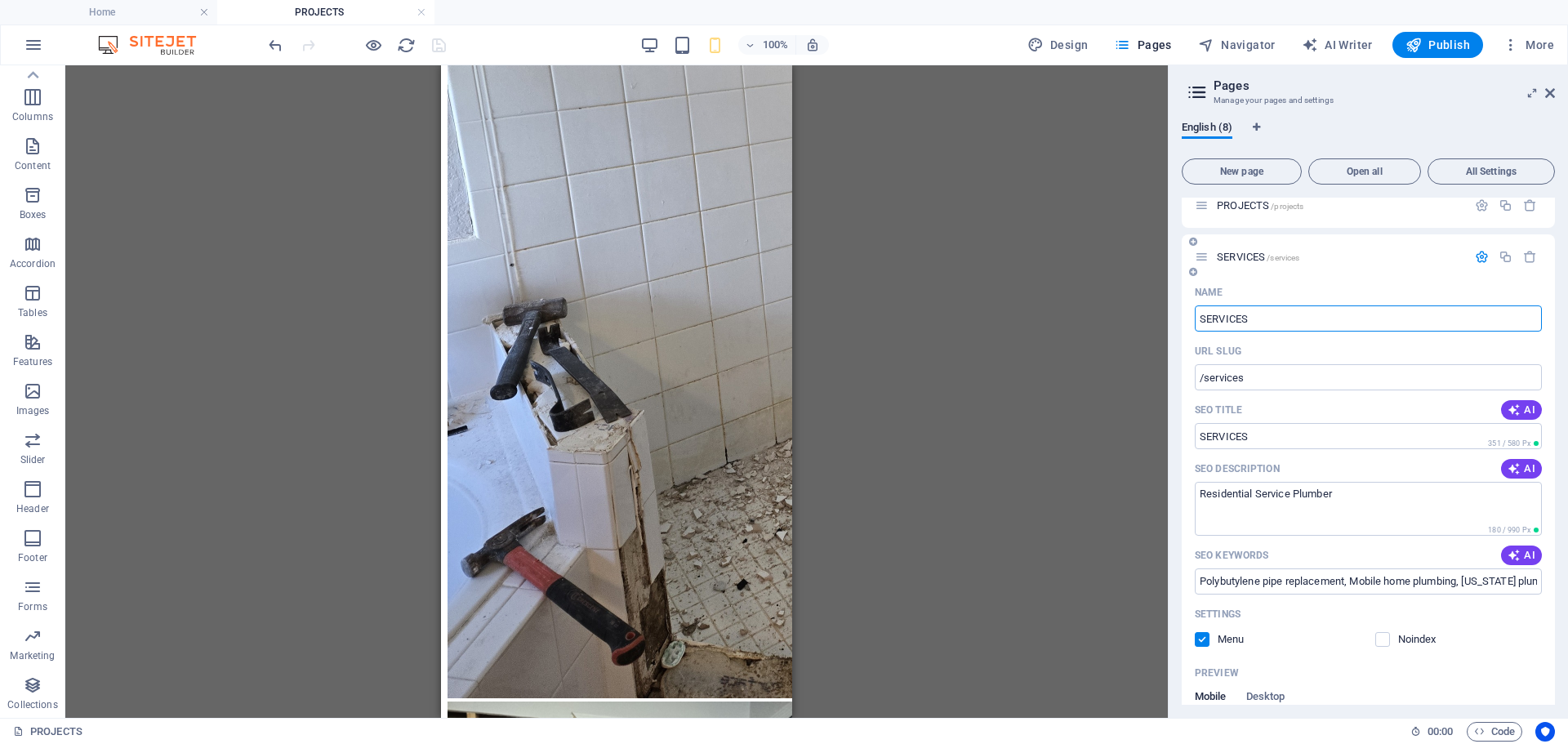
scroll to position [699, 0]
click at [1477, 247] on div at bounding box center [1505, 256] width 72 height 18
click at [1477, 255] on icon "button" at bounding box center [1482, 255] width 14 height 14
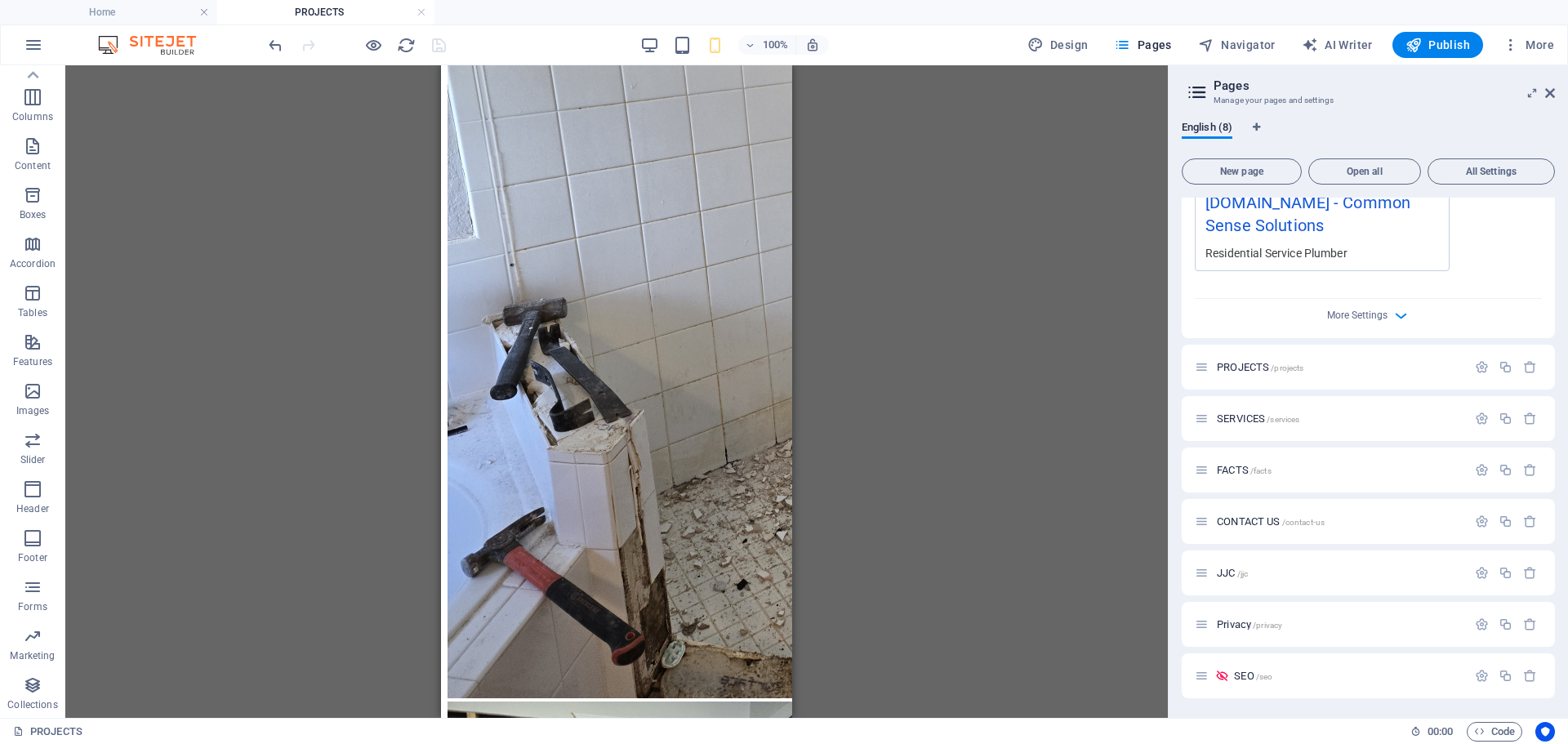
scroll to position [536, 0]
click at [1475, 468] on icon "button" at bounding box center [1482, 470] width 14 height 14
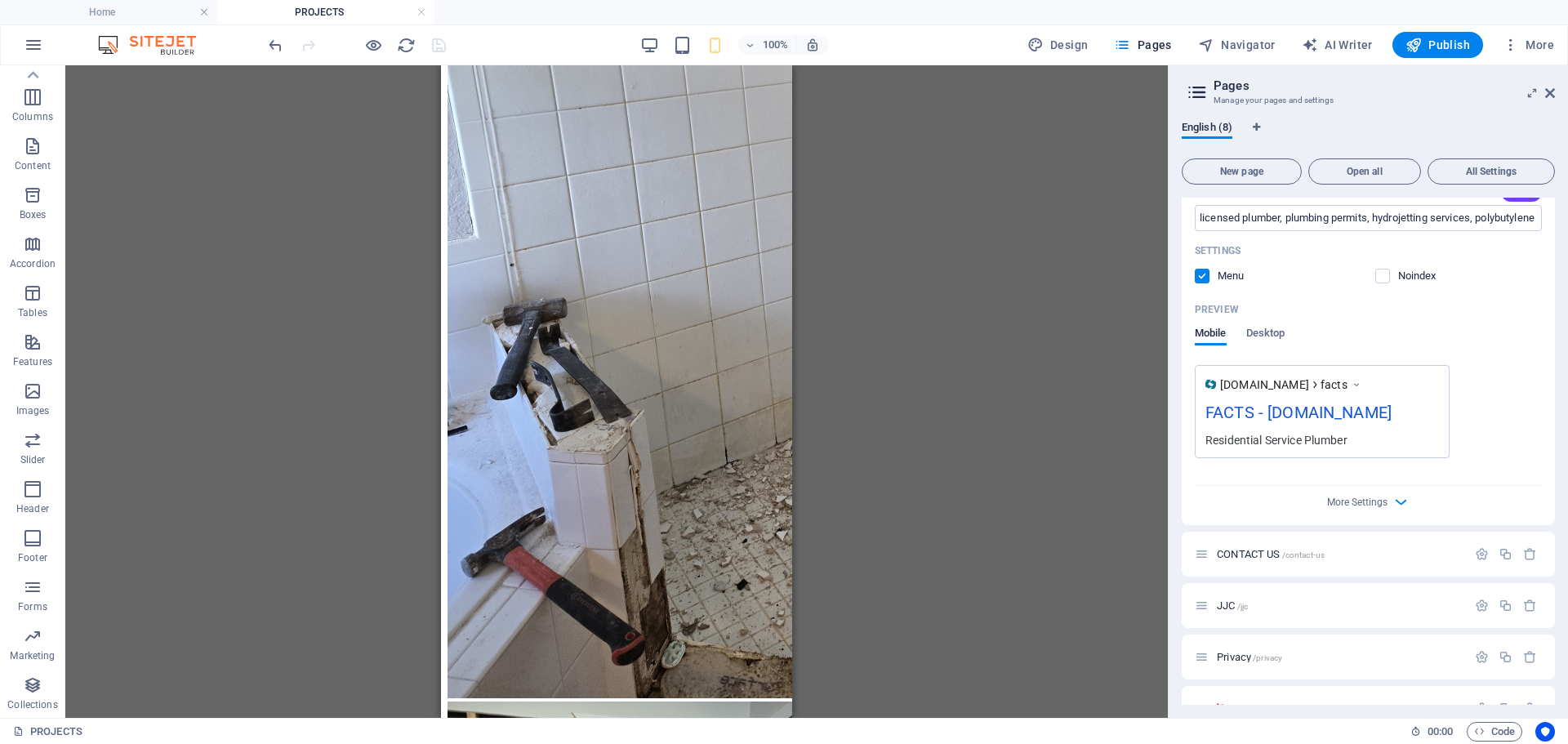
scroll to position [1168, 0]
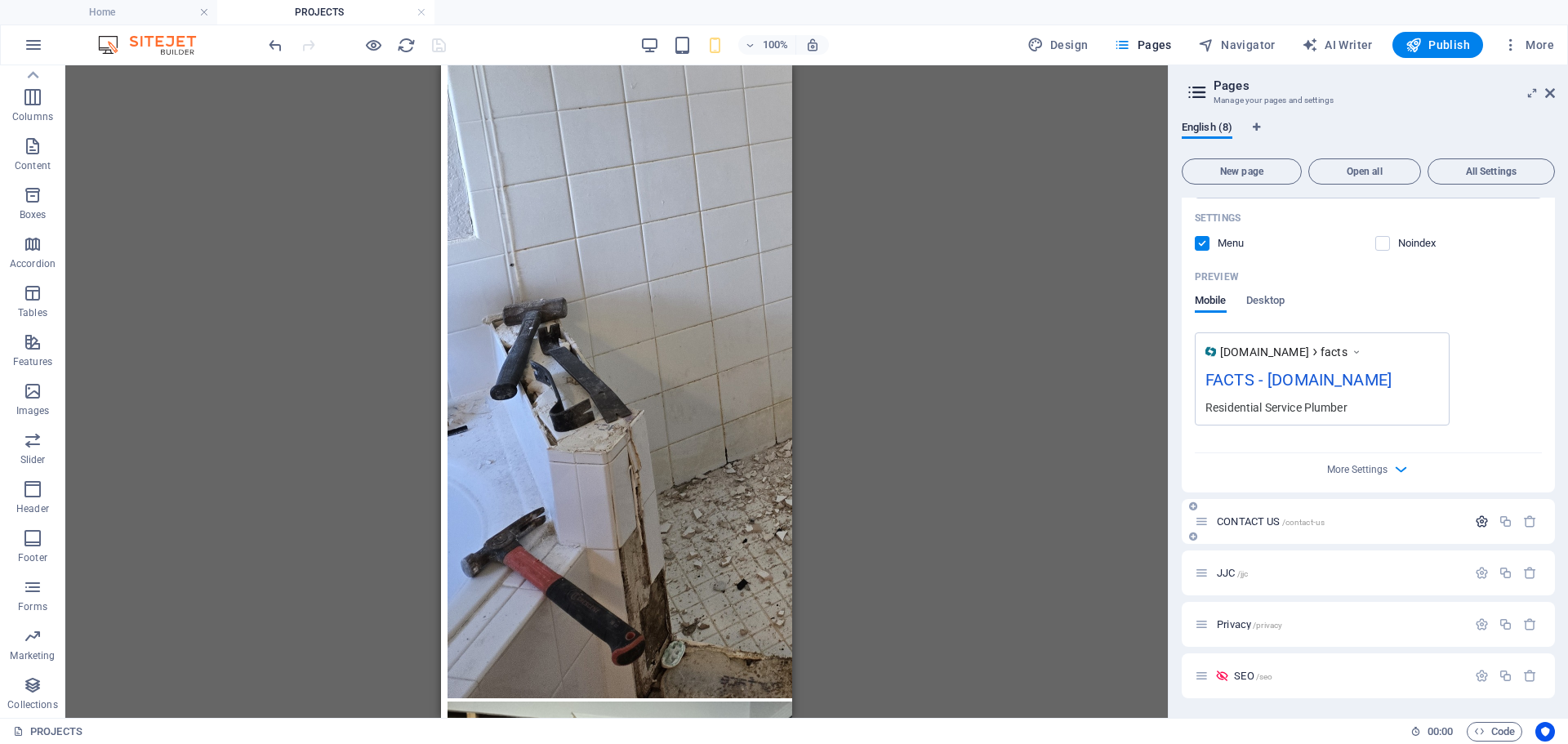
click at [1475, 521] on icon "button" at bounding box center [1482, 521] width 14 height 14
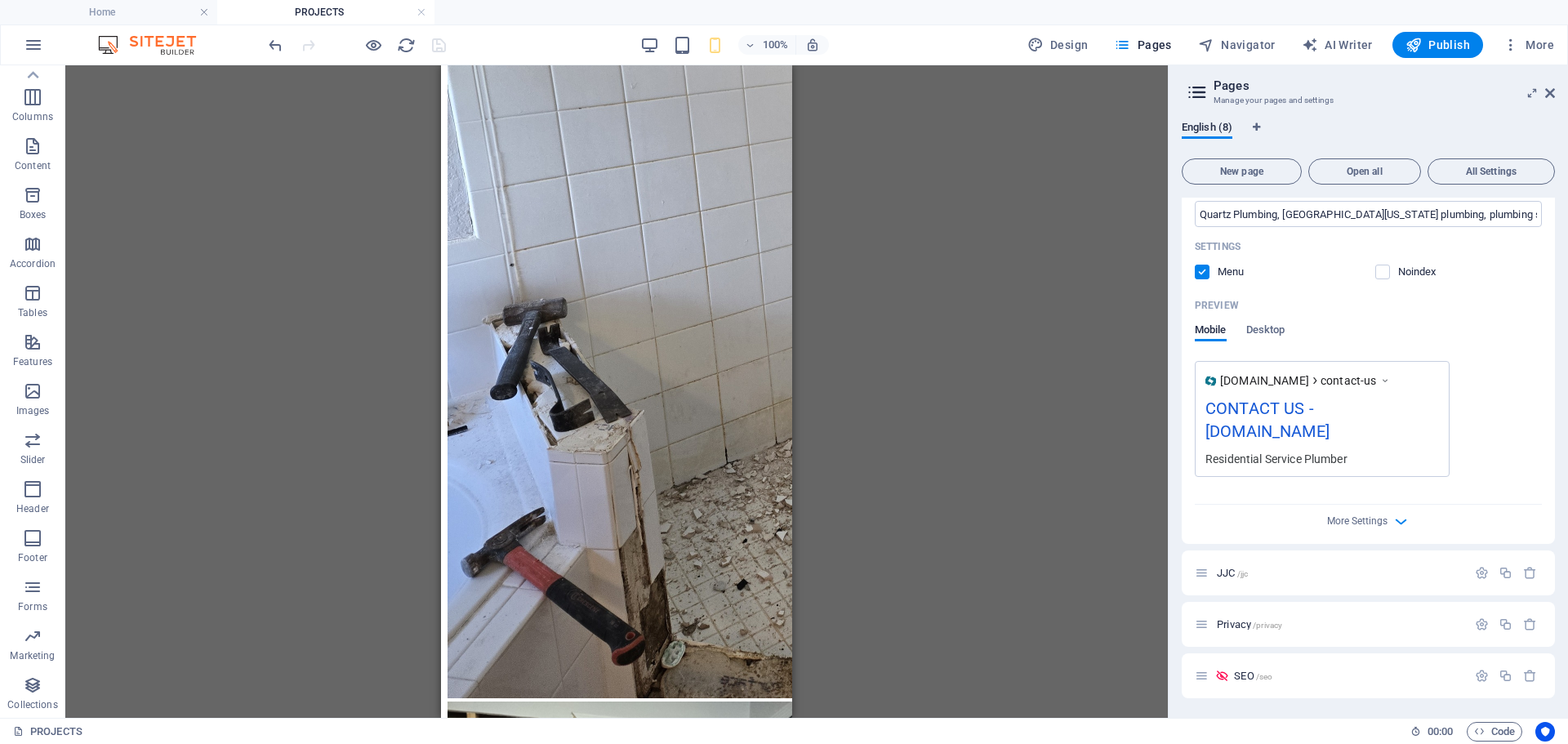
scroll to position [1800, 0]
click at [1479, 573] on icon "button" at bounding box center [1482, 572] width 14 height 14
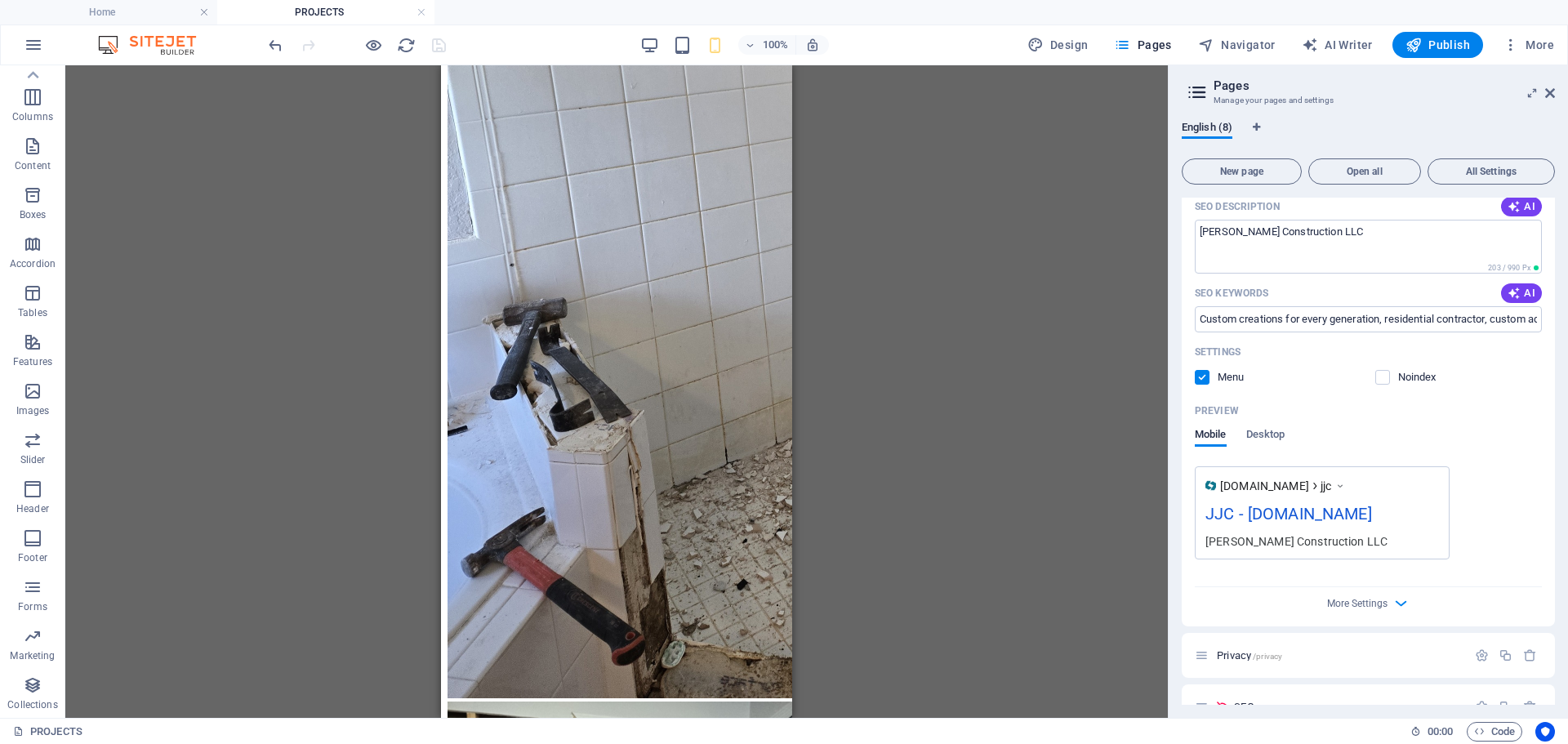
scroll to position [2432, 0]
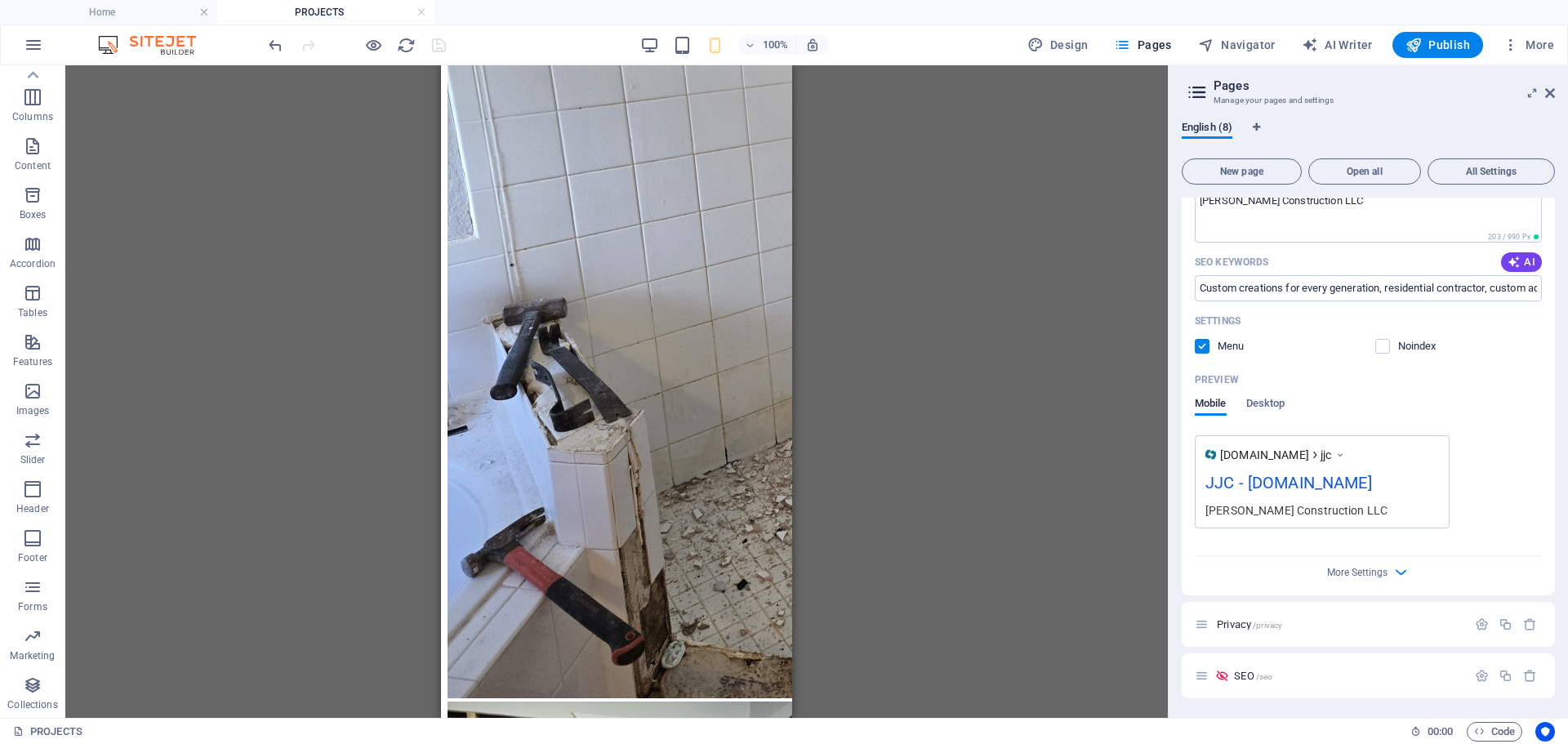
drag, startPoint x: 1550, startPoint y: 100, endPoint x: 1544, endPoint y: 107, distance: 9.2
click at [1550, 100] on link at bounding box center [1550, 93] width 10 height 14
